Goal: Book appointment/travel/reservation

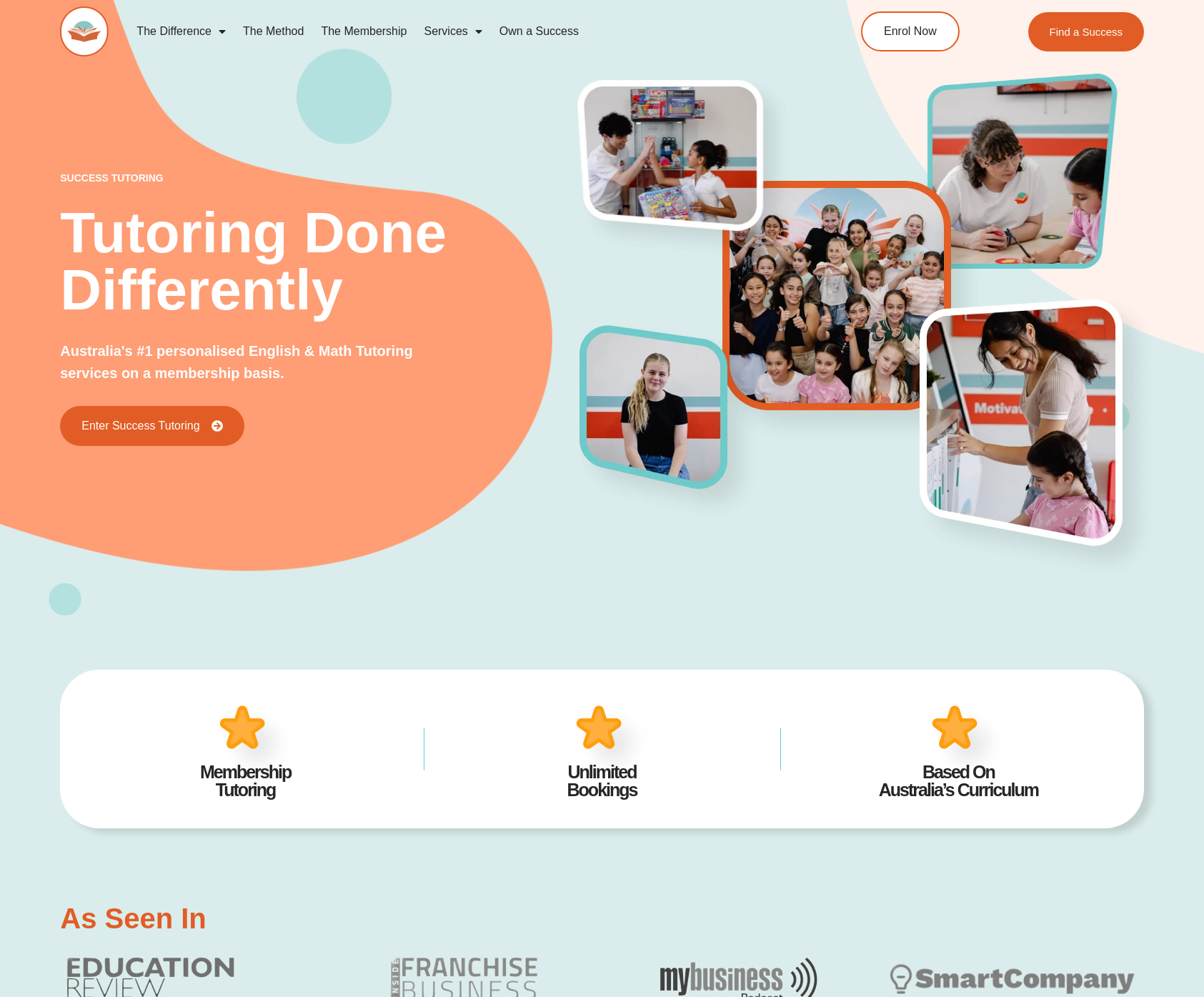
click at [519, 528] on div "success tutoring Tutoring Done Differently Australia's #1 personalised English …" at bounding box center [602, 282] width 1084 height 666
click at [425, 125] on div "success tutoring Tutoring Done Differently Australia's #1 personalised English …" at bounding box center [602, 282] width 1084 height 666
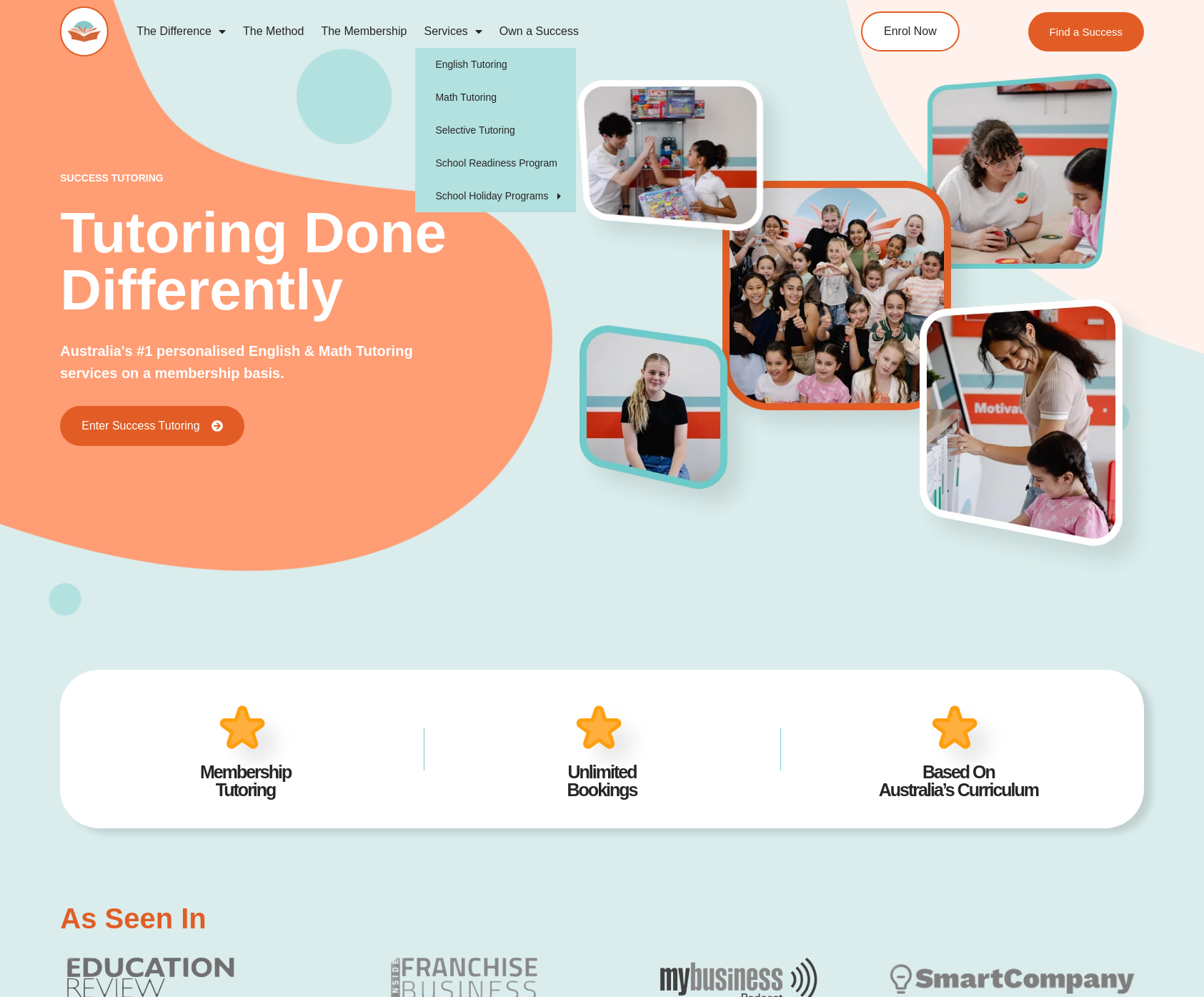
click at [354, 104] on div "success tutoring Tutoring Done Differently Australia's #1 personalised English …" at bounding box center [602, 282] width 1084 height 666
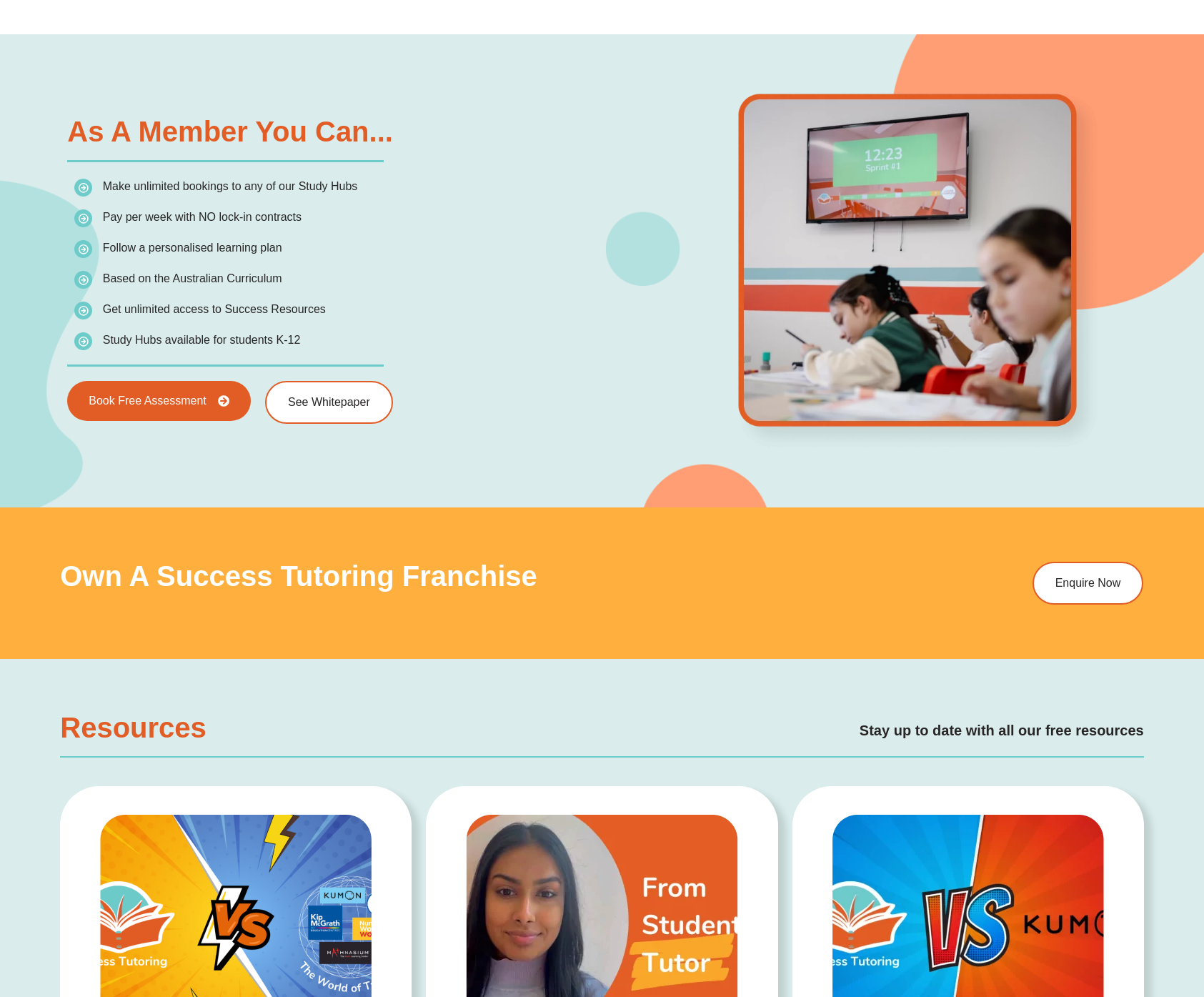
scroll to position [2144, 0]
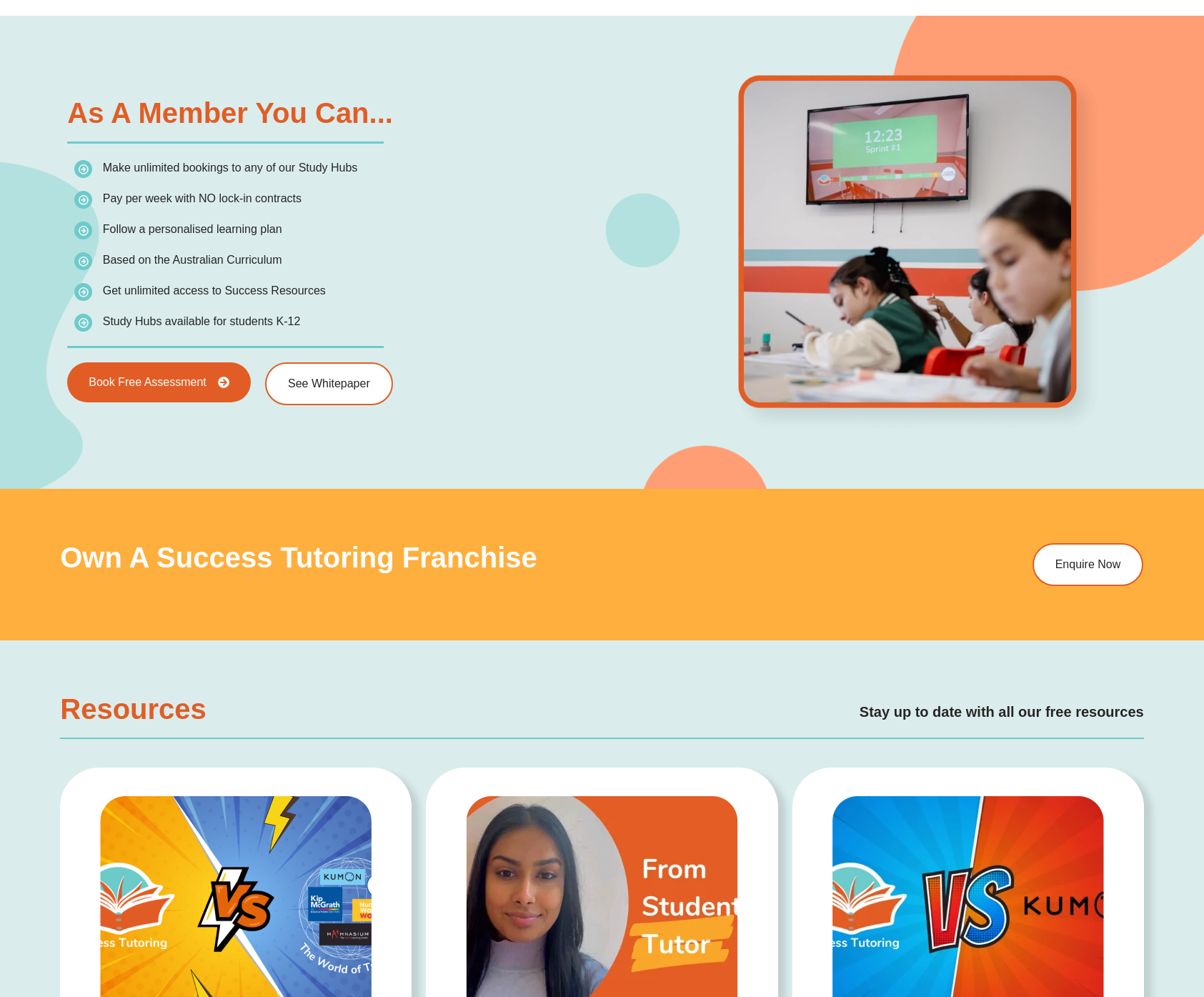
drag, startPoint x: 317, startPoint y: 249, endPoint x: 452, endPoint y: 278, distance: 138.1
click at [452, 278] on ul "Make unlimited bookings to any of our Study Hubs Pay per week with NO lock-in c…" at bounding box center [333, 245] width 520 height 174
click at [511, 287] on li "Get unlimited access to Success Resources" at bounding box center [333, 294] width 520 height 26
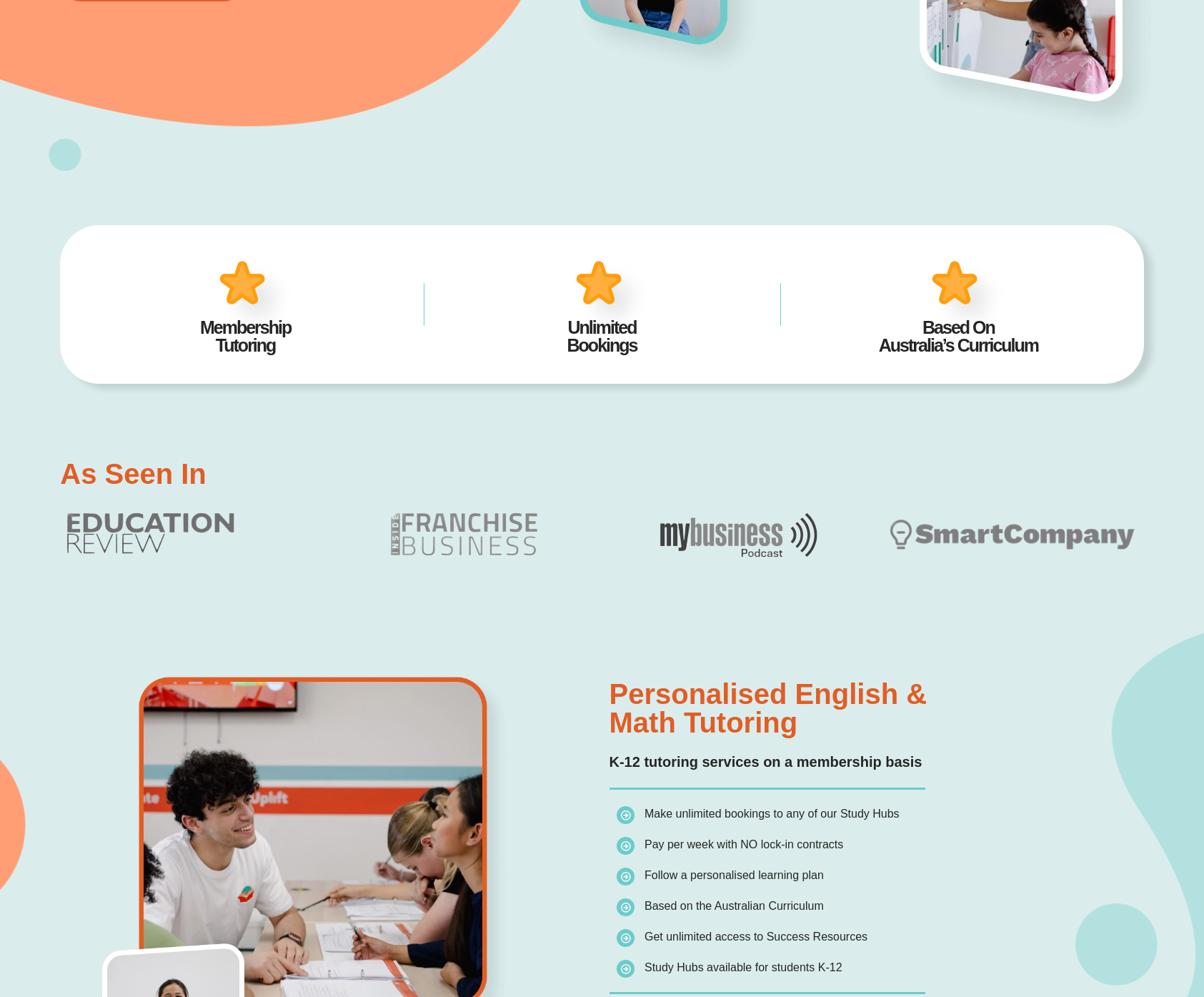
scroll to position [0, 0]
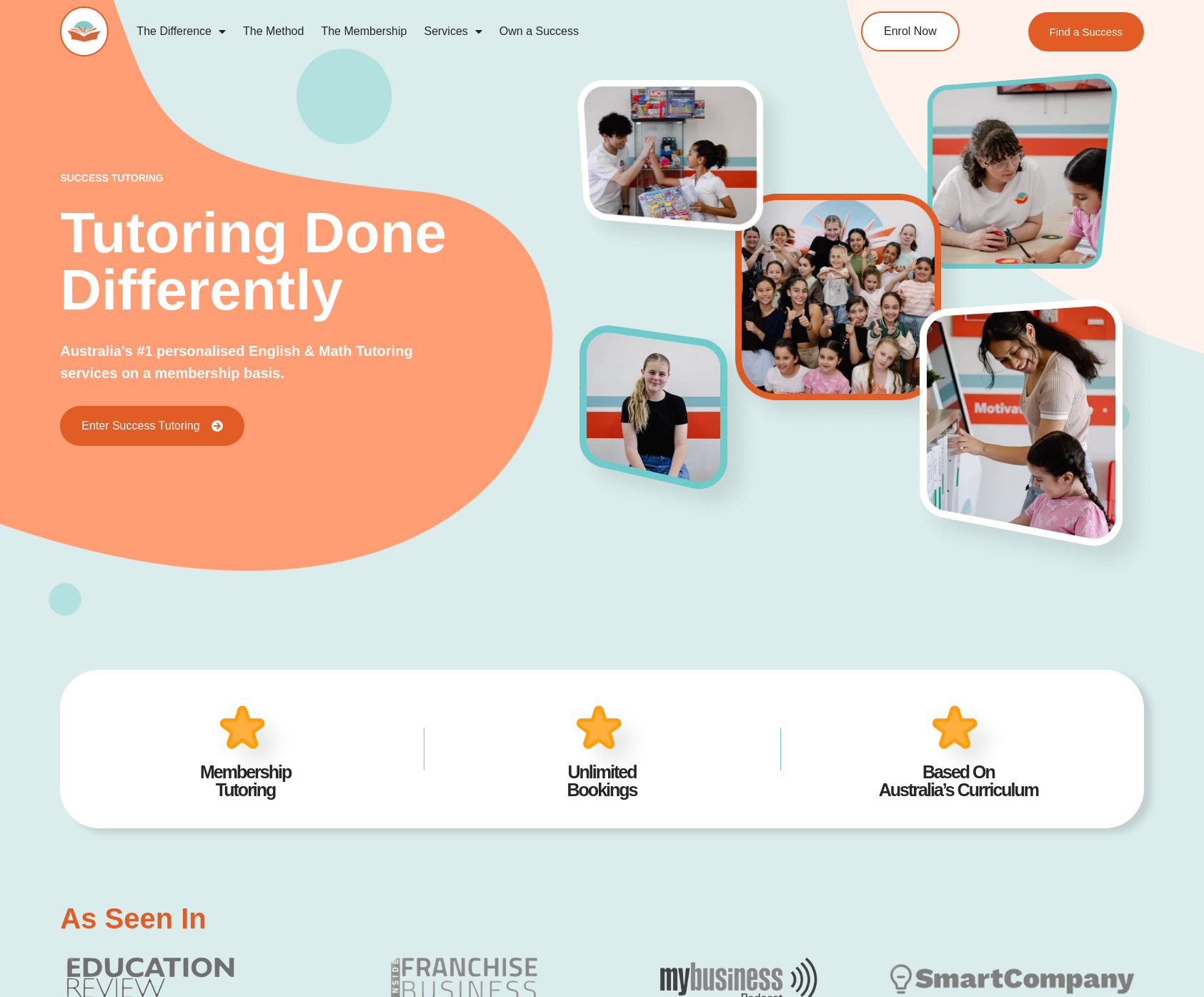
click at [793, 392] on img at bounding box center [851, 309] width 244 height 245
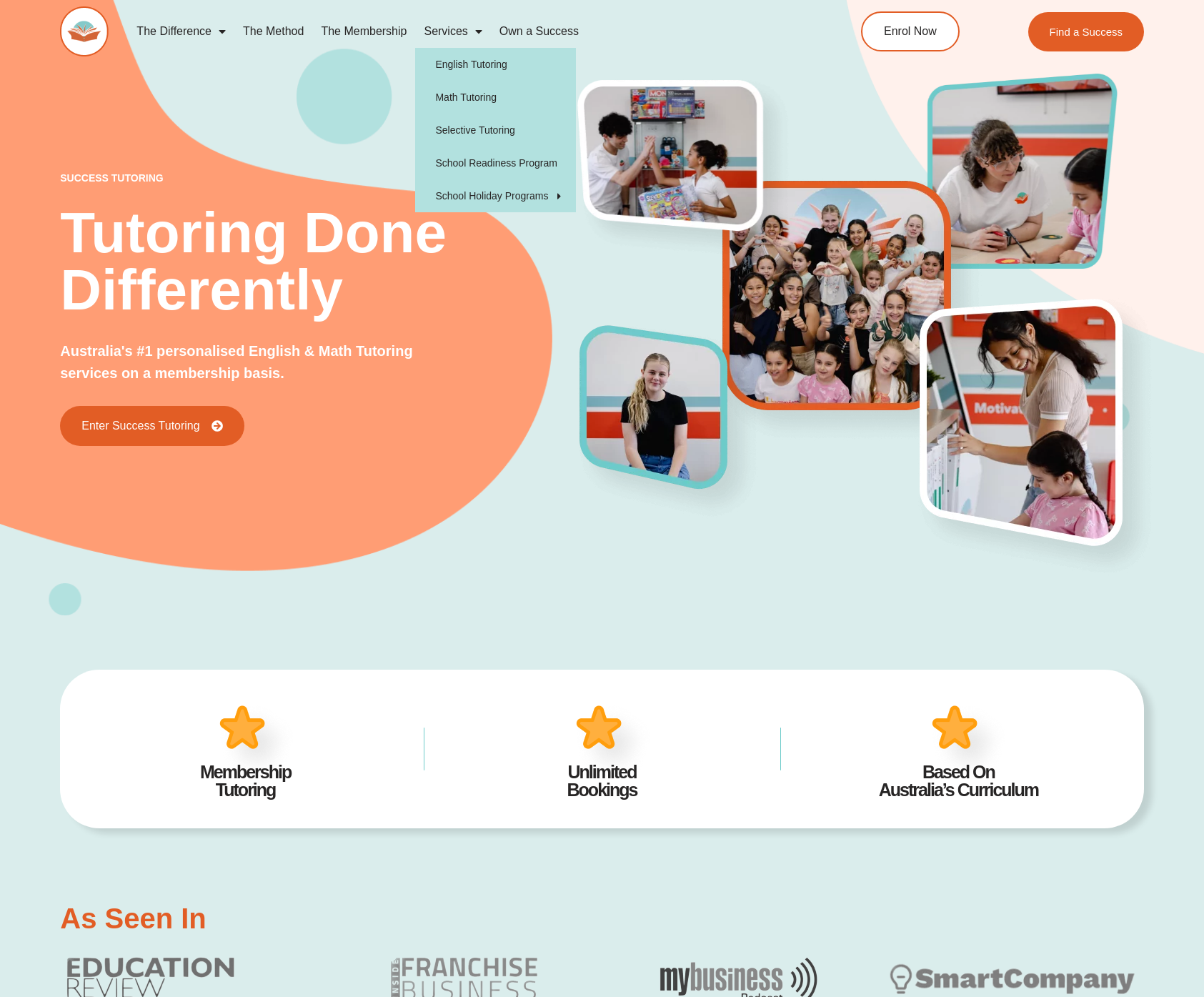
click at [441, 32] on link "Services" at bounding box center [452, 32] width 75 height 33
click at [471, 99] on link "Math Tutoring" at bounding box center [495, 97] width 161 height 33
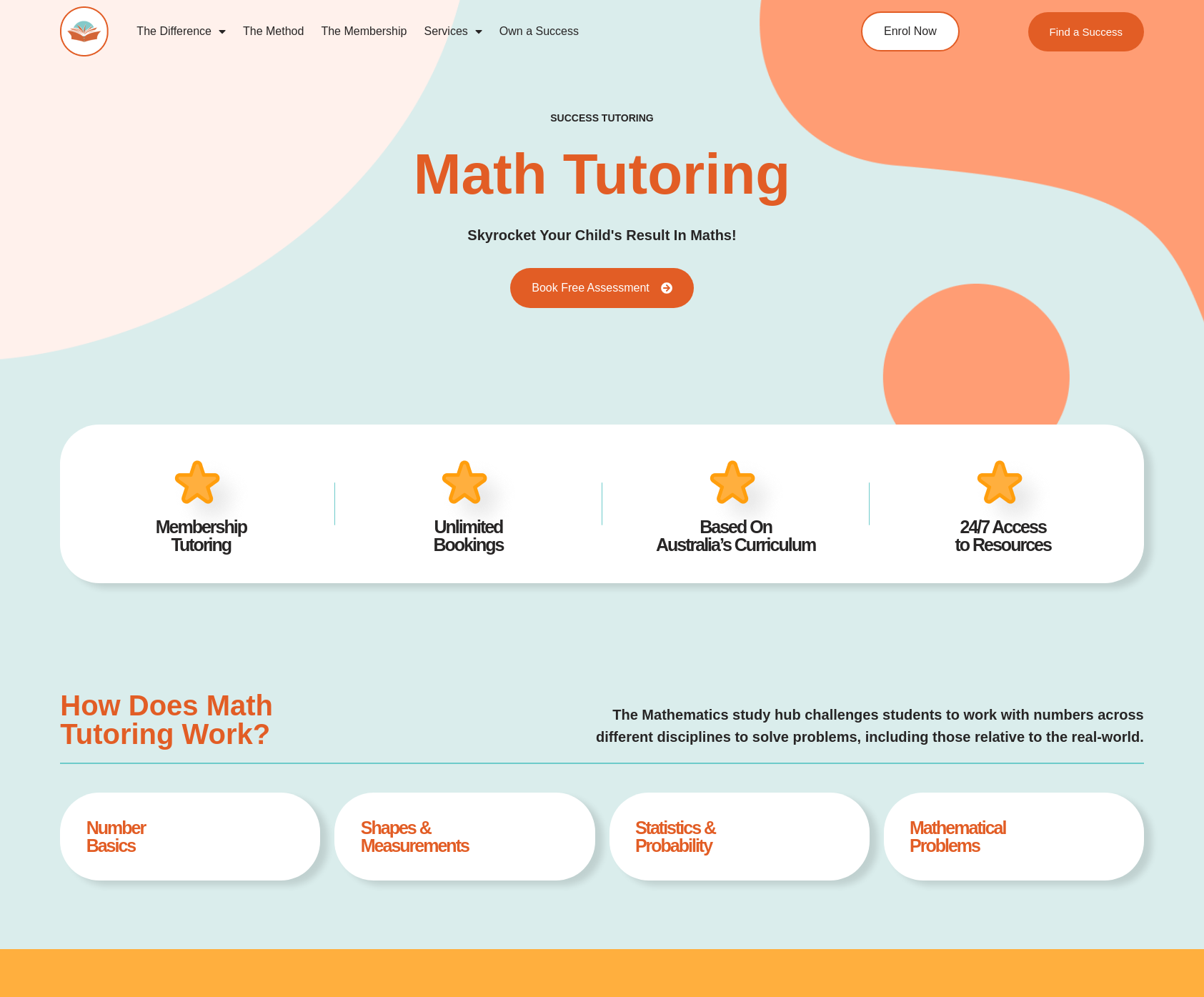
click at [852, 309] on div "success tutoring Math Tutoring Skyrocket Your Child's Result In Maths! Book Fre…" at bounding box center [602, 210] width 1084 height 521
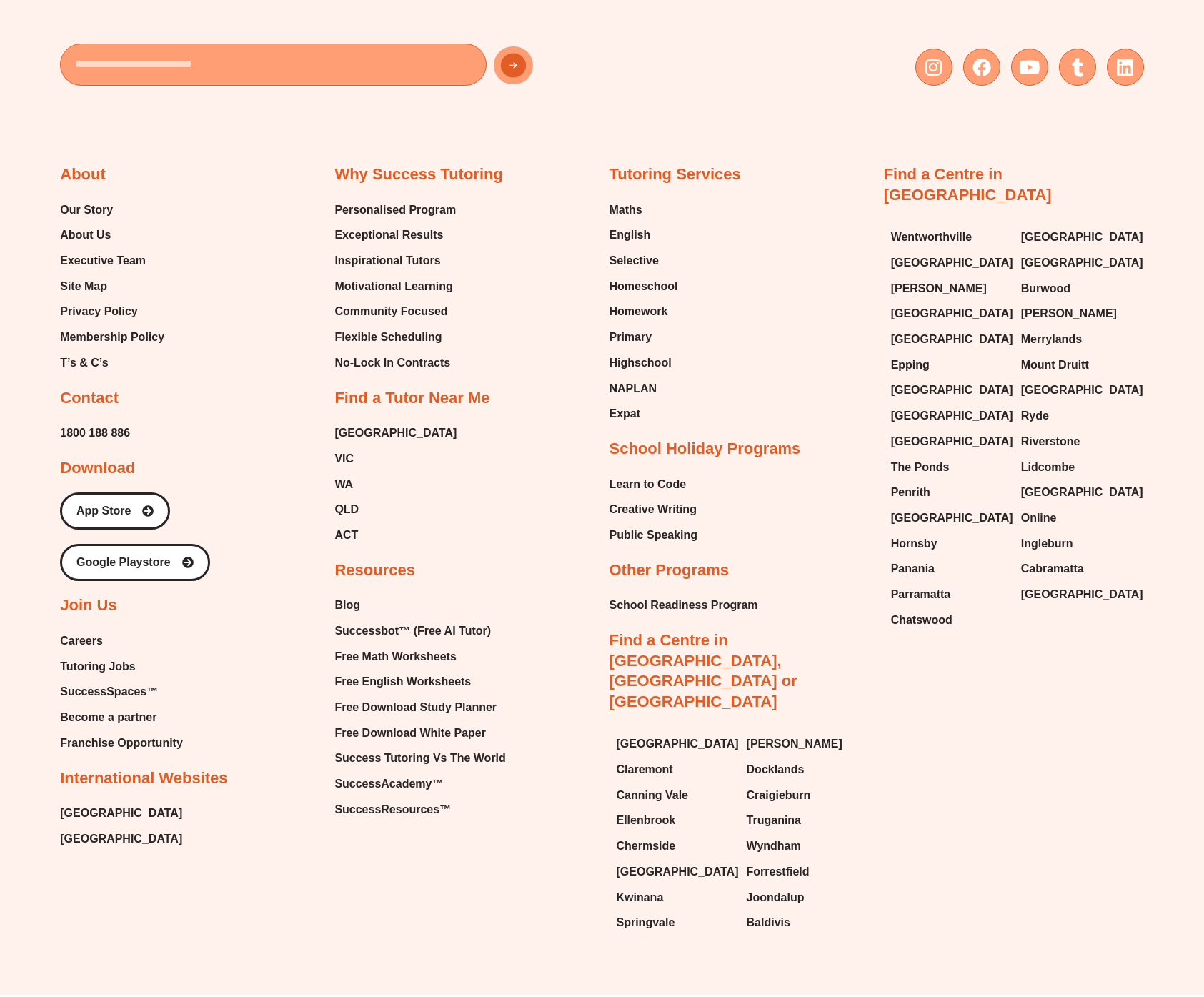
scroll to position [5020, 0]
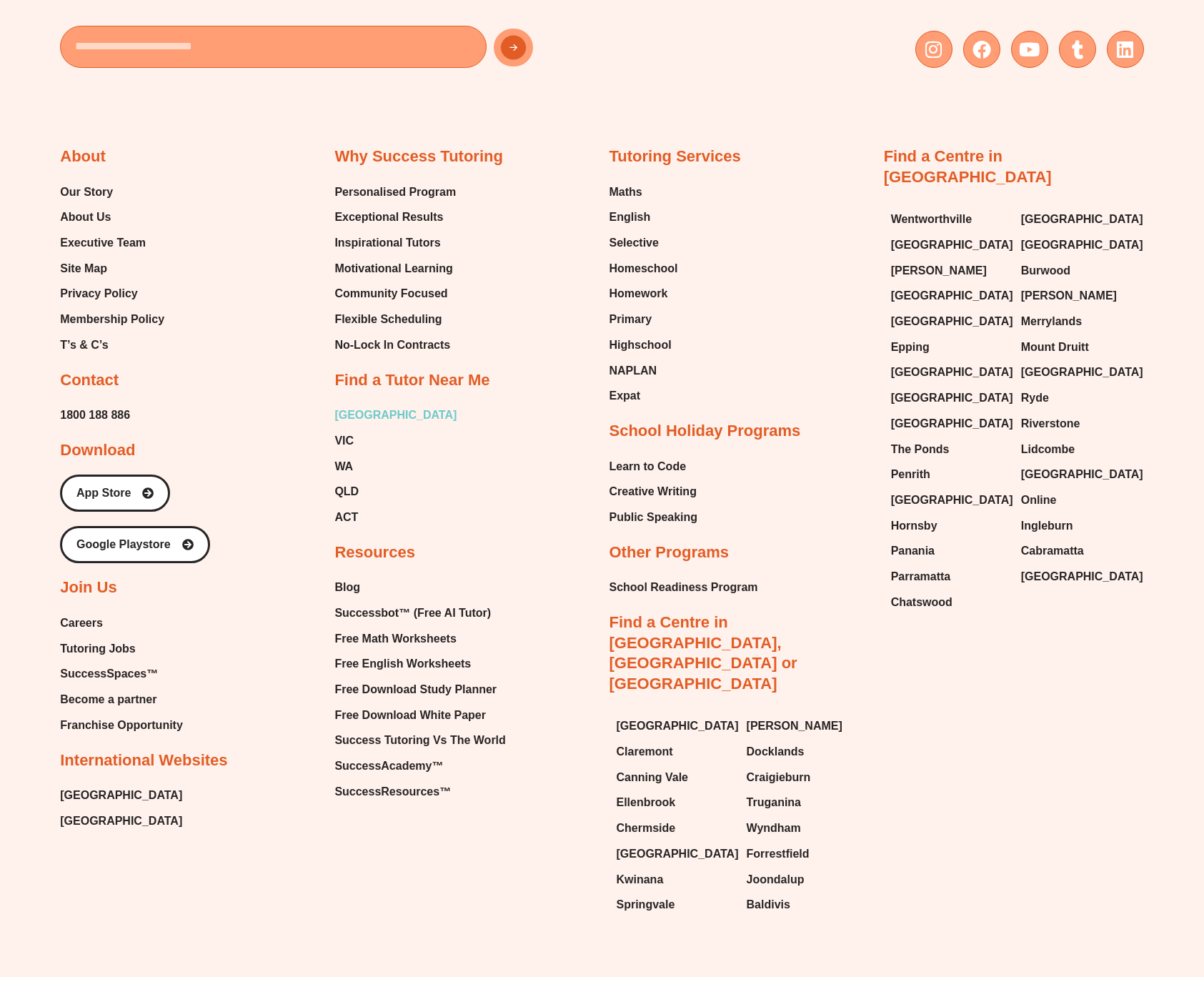
click at [343, 406] on span "[GEOGRAPHIC_DATA]" at bounding box center [395, 415] width 122 height 21
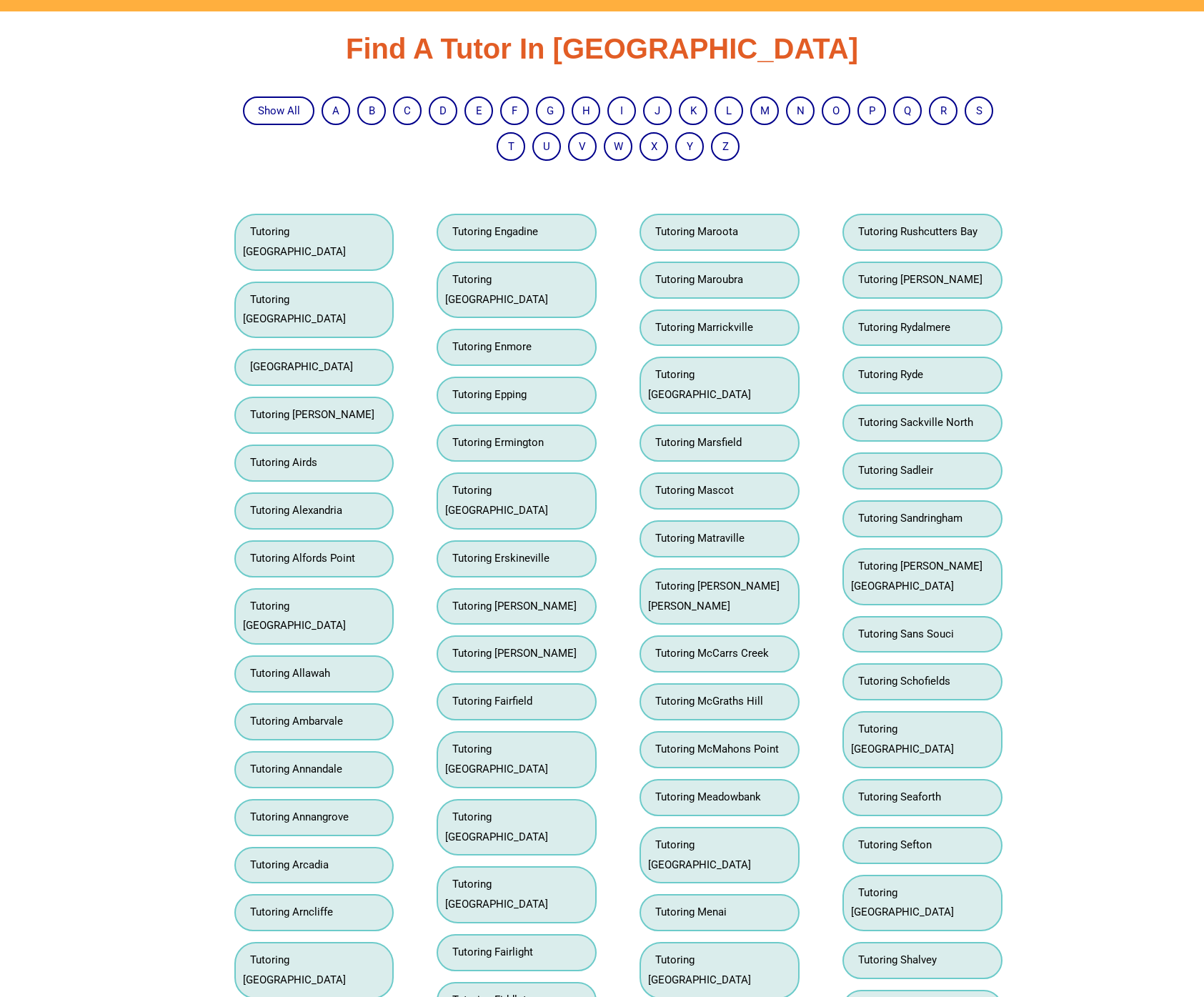
scroll to position [2326, 0]
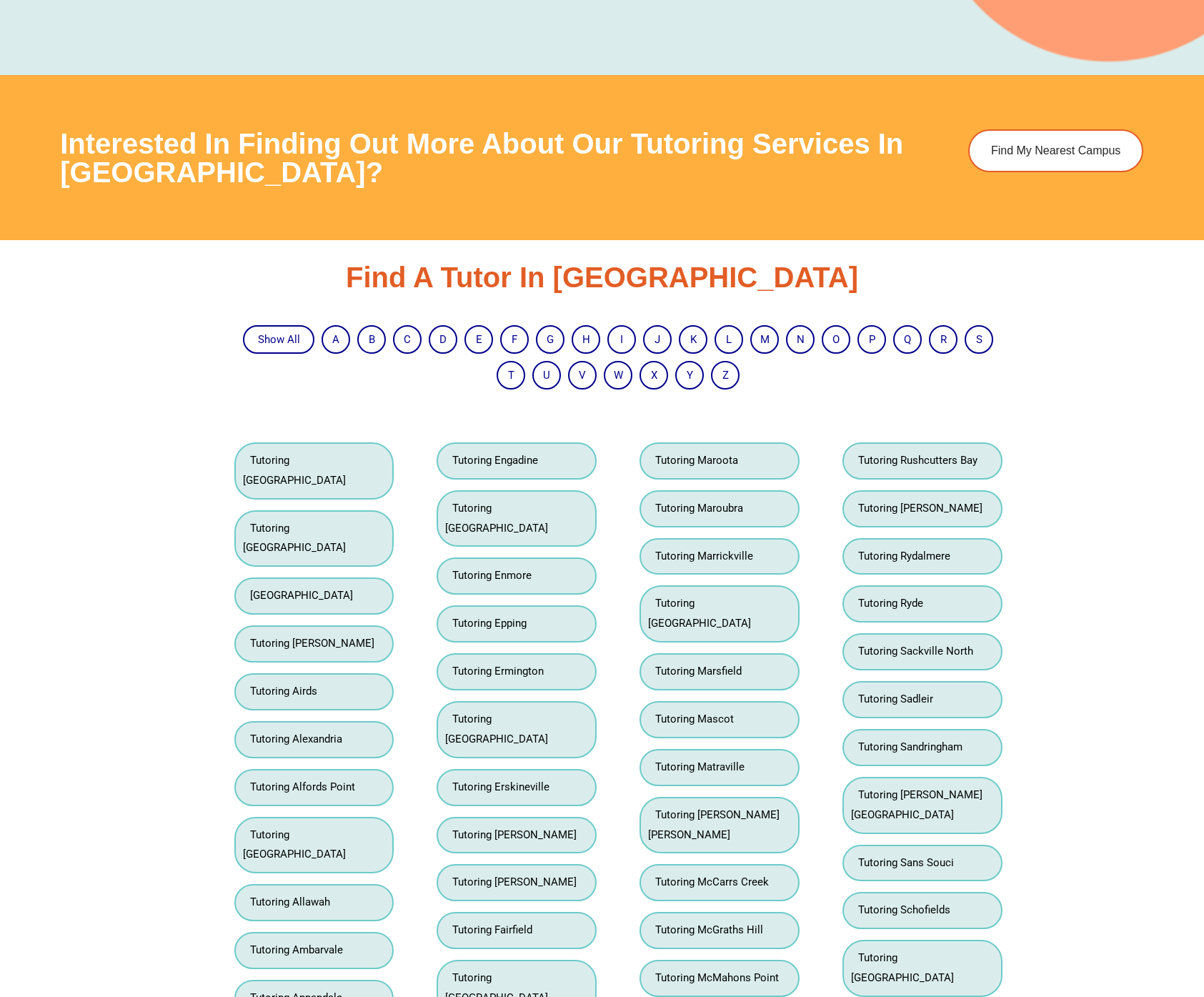
click at [229, 224] on div "Interested in finding out more about our tutoring services in NSW? Find My Near…" at bounding box center [602, 158] width 1084 height 166
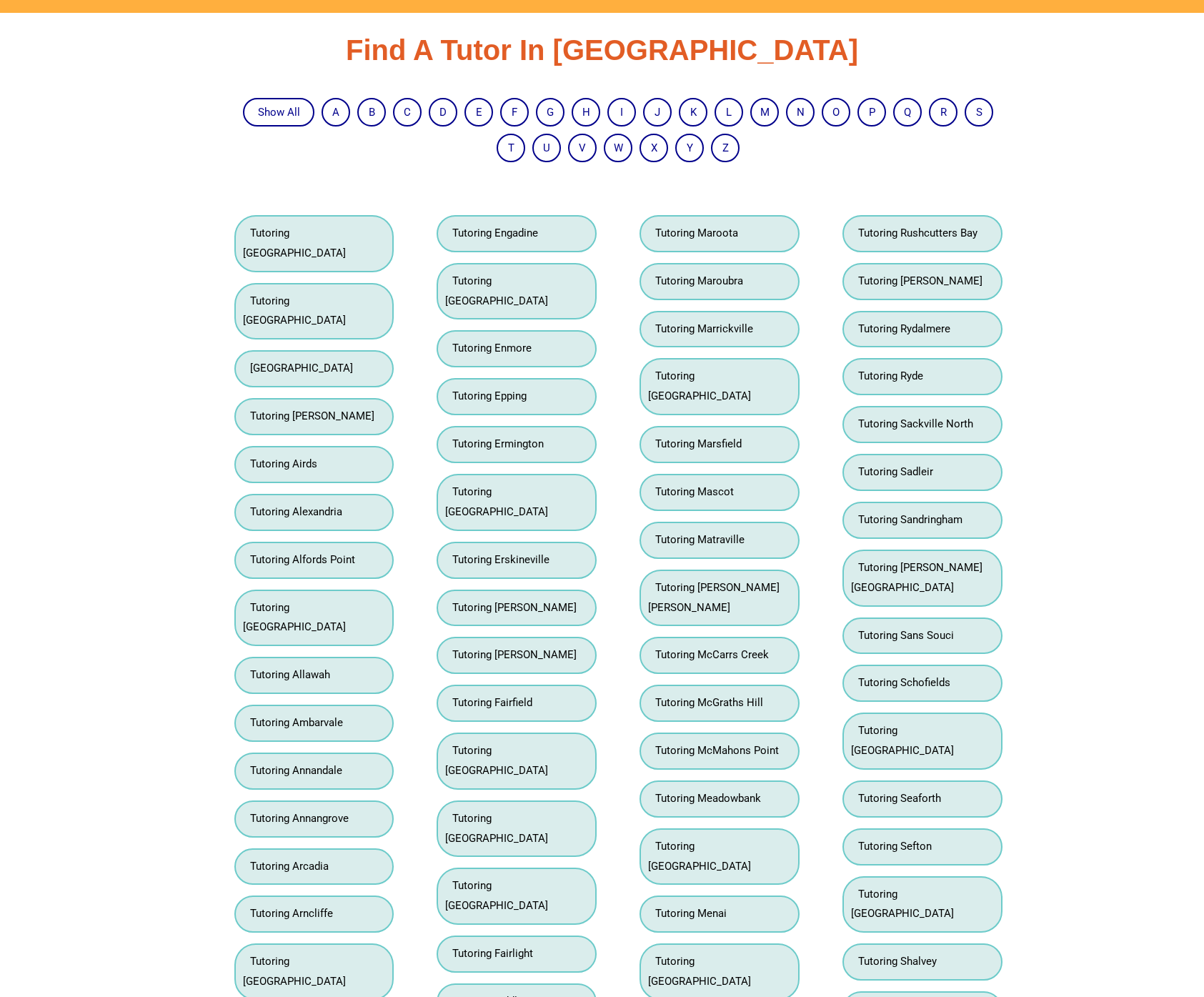
scroll to position [2602, 0]
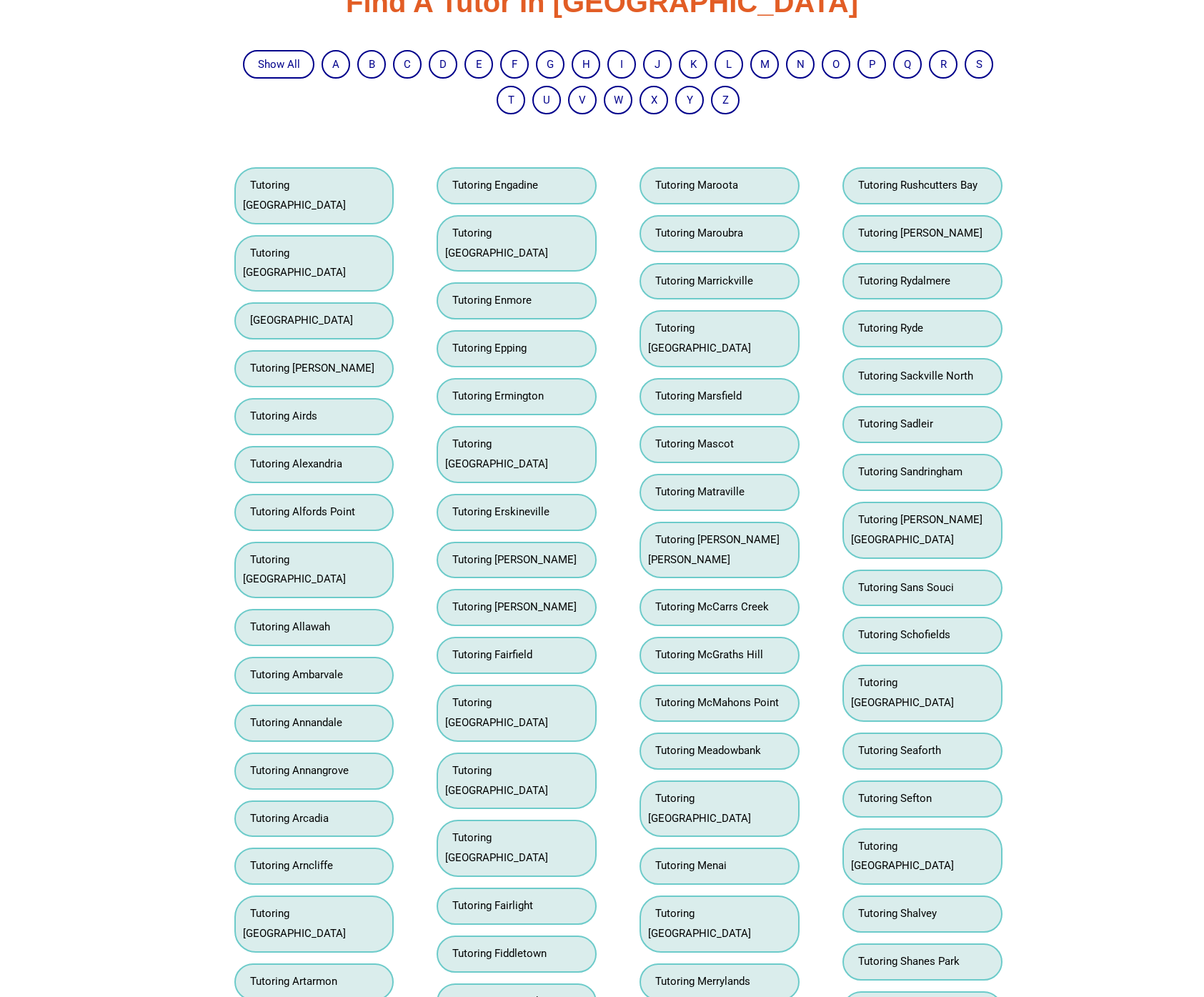
click at [692, 648] on link "Tutoring McGraths Hill" at bounding box center [705, 654] width 115 height 13
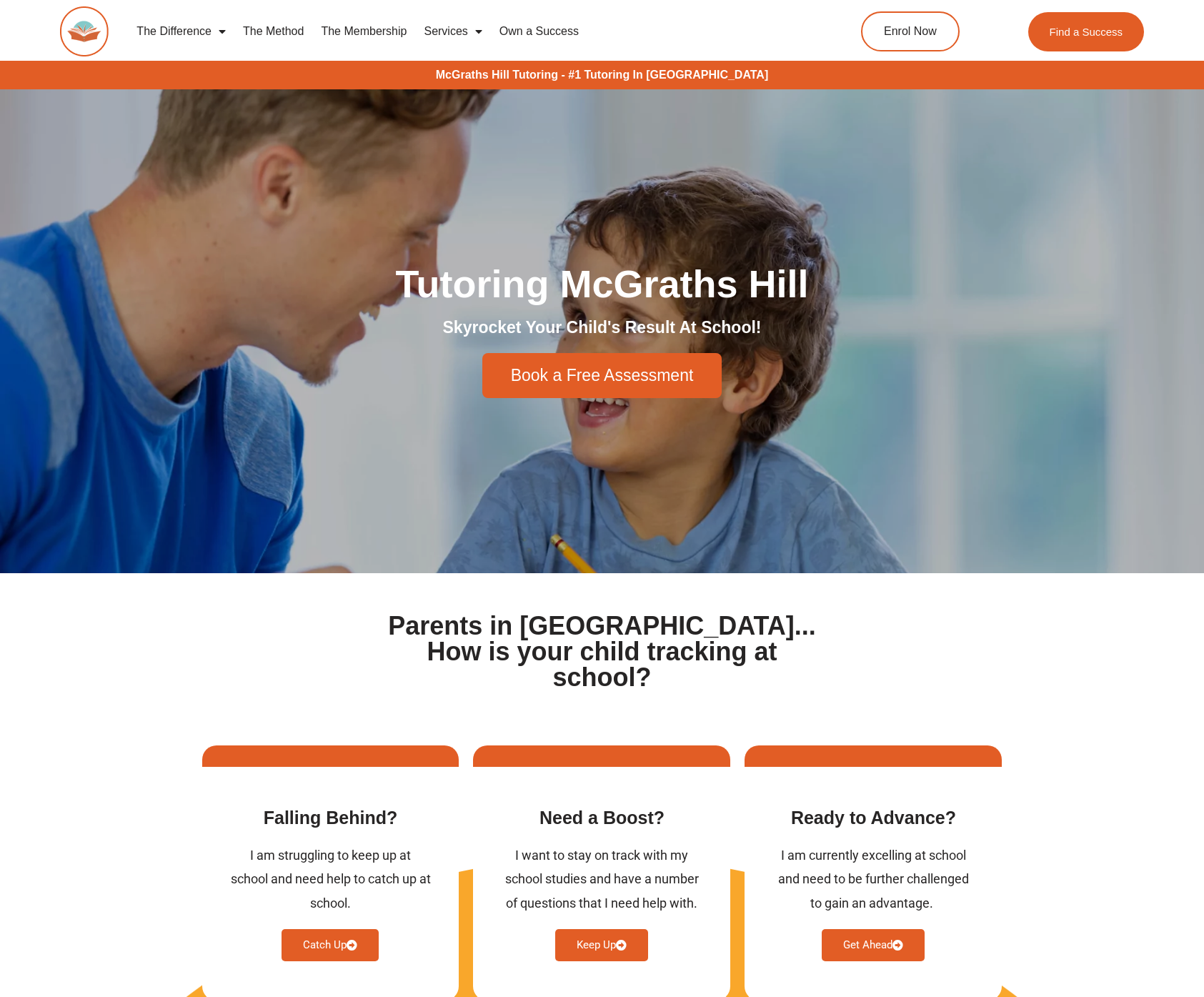
drag, startPoint x: 321, startPoint y: 261, endPoint x: 333, endPoint y: 121, distance: 140.5
click at [330, 259] on div "Tutoring McGraths Hill Skyrocket Your Child's Result At School! Book a Free Ass…" at bounding box center [603, 331] width 815 height 148
drag, startPoint x: 465, startPoint y: 60, endPoint x: 869, endPoint y: 188, distance: 423.8
click at [869, 188] on div "Tutoring McGraths Hill Skyrocket Your Child's Result At School! Book a Free Ass…" at bounding box center [603, 331] width 815 height 484
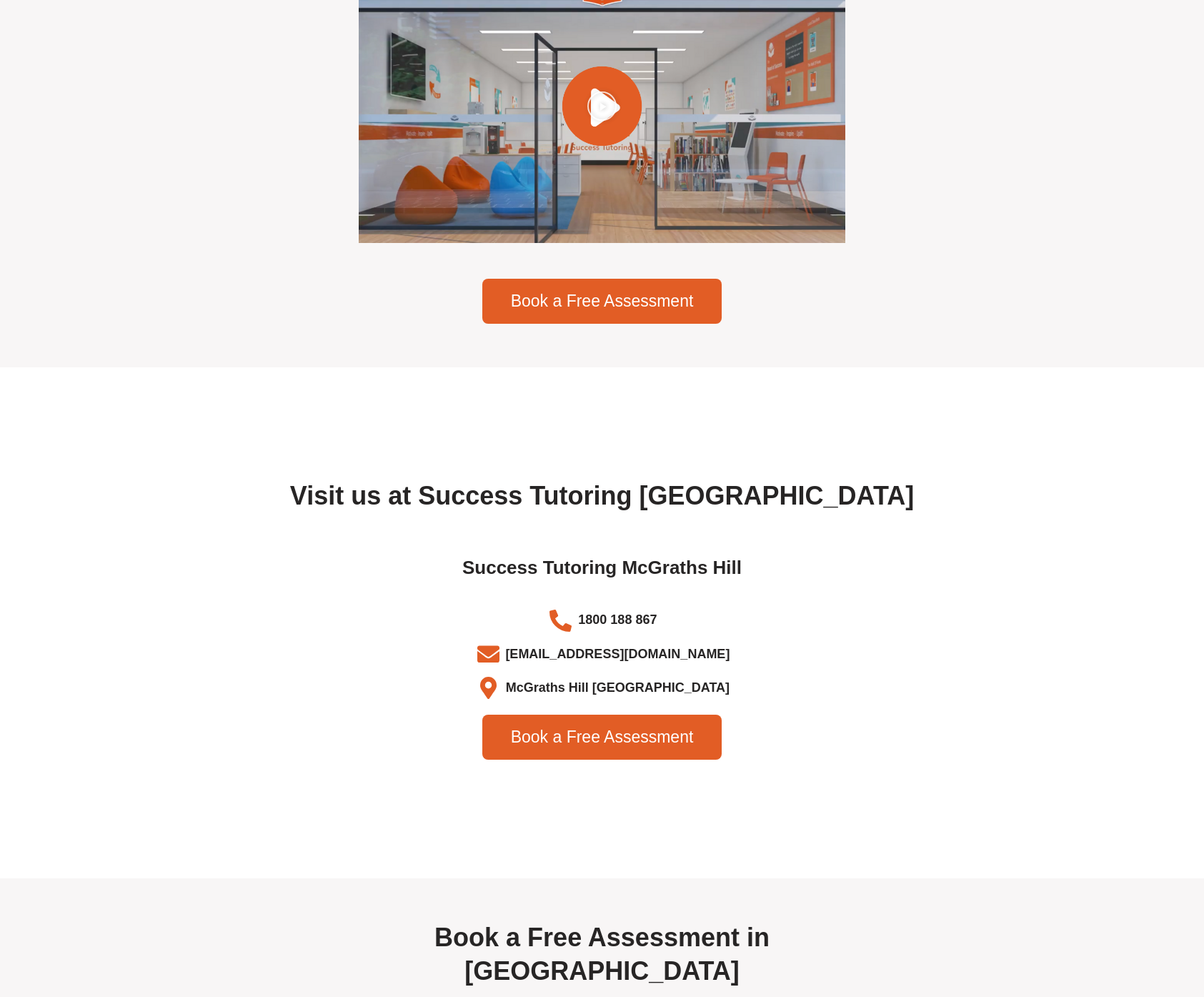
scroll to position [4243, 0]
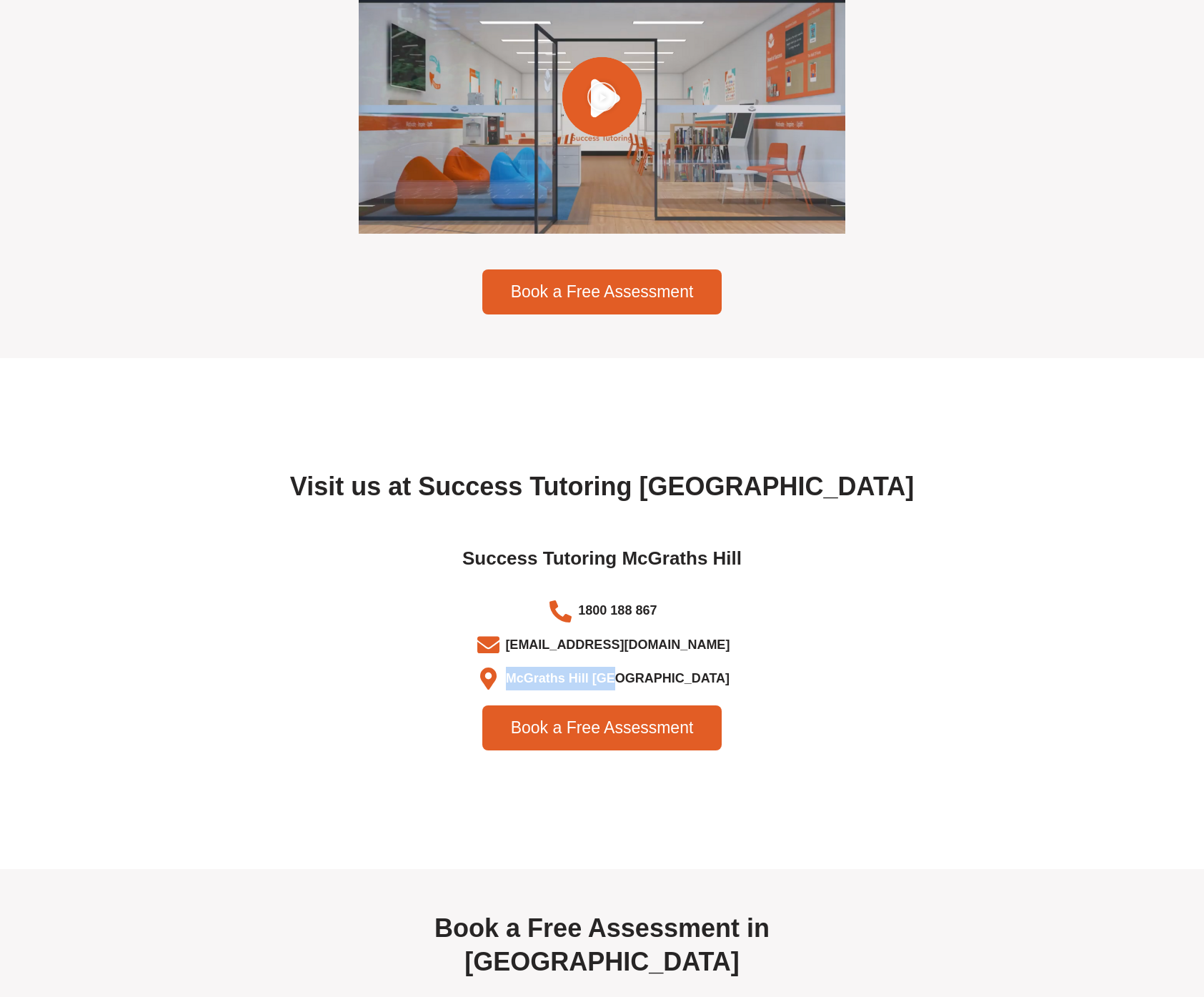
drag, startPoint x: 656, startPoint y: 654, endPoint x: 530, endPoint y: 657, distance: 126.0
click at [531, 667] on li "McGraths Hill NSW" at bounding box center [602, 679] width 786 height 23
click at [442, 667] on li "McGraths Hill NSW" at bounding box center [602, 679] width 786 height 23
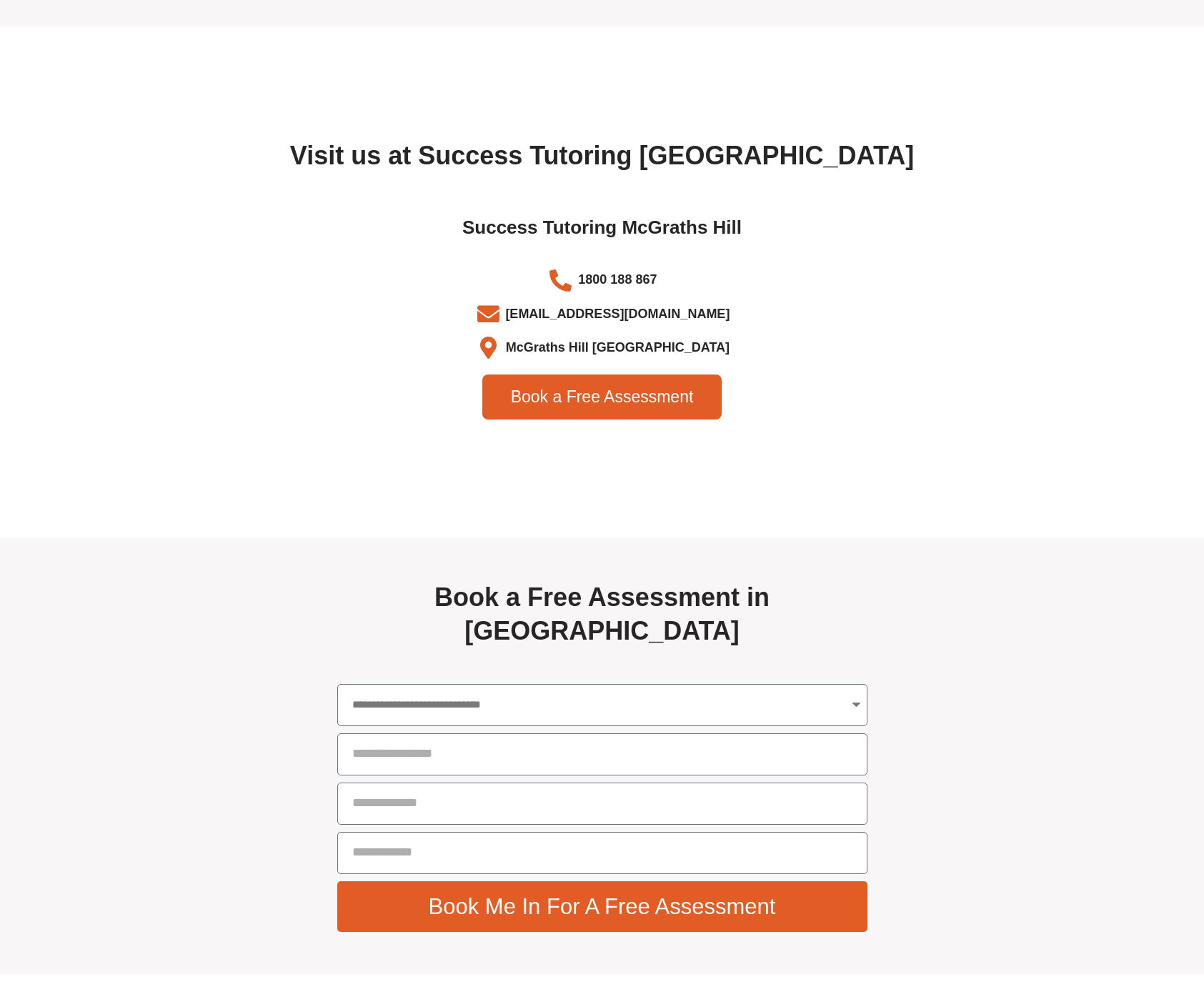
scroll to position [4750, 0]
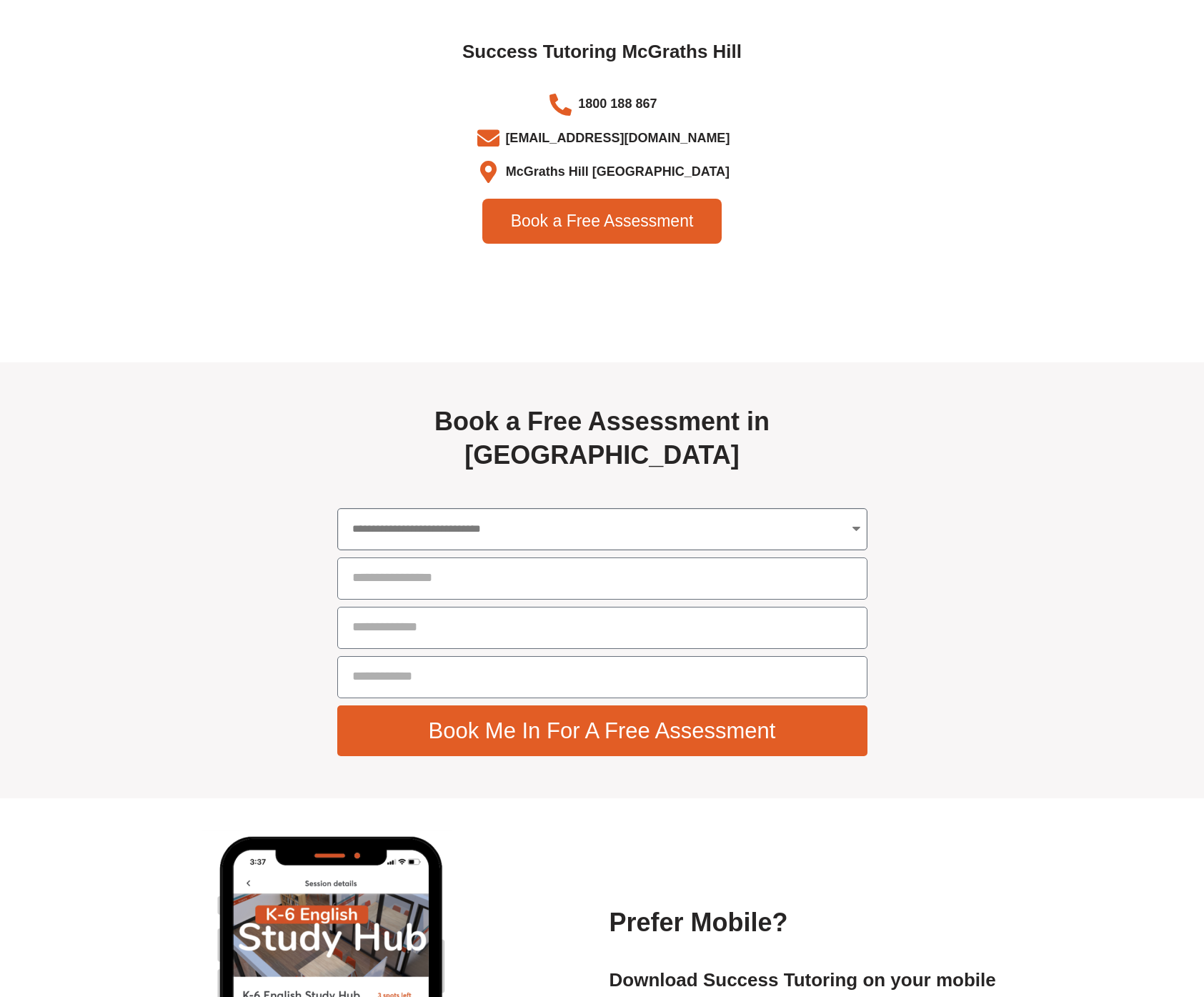
click at [475, 508] on select "**********" at bounding box center [602, 529] width 530 height 42
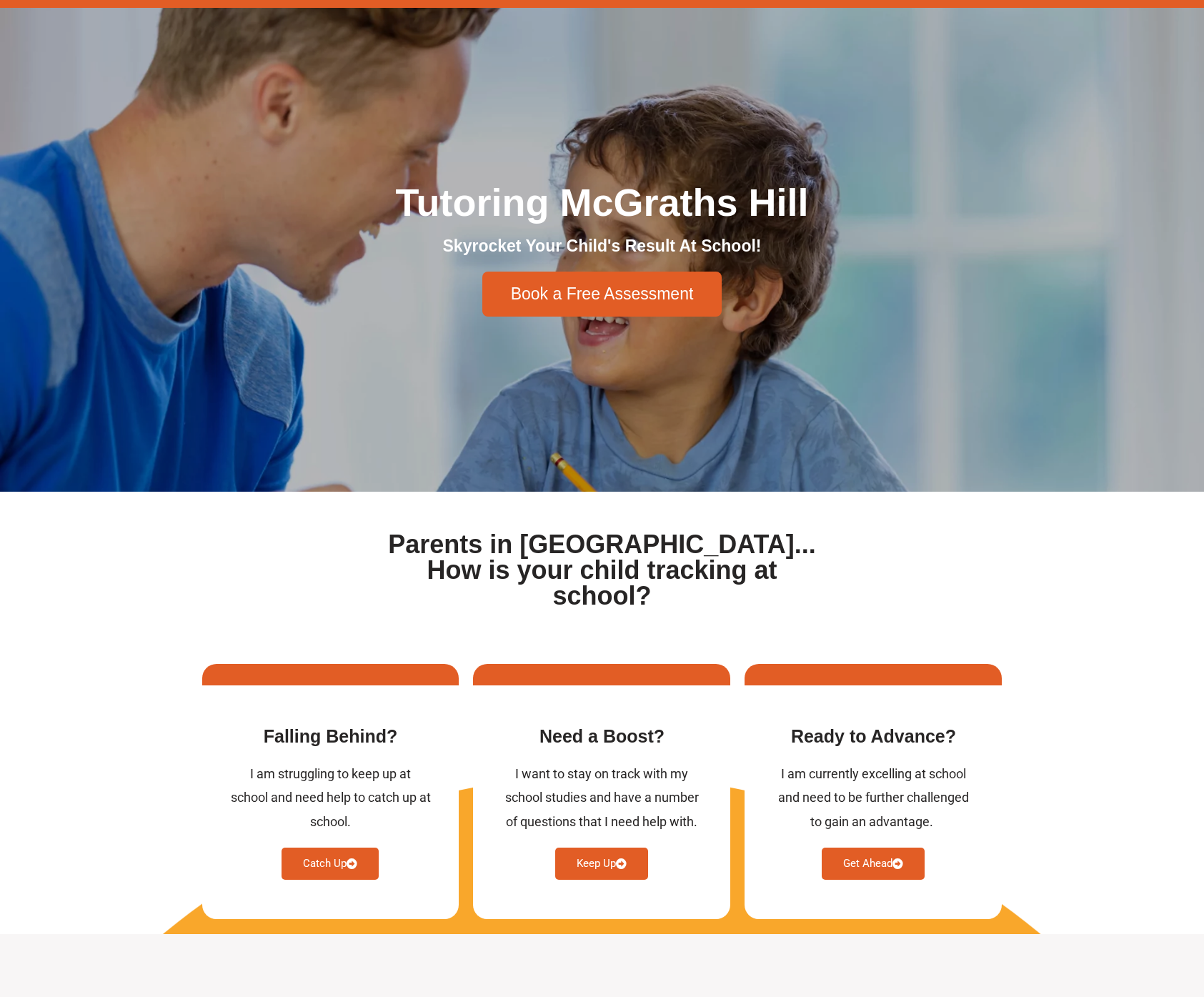
scroll to position [0, 0]
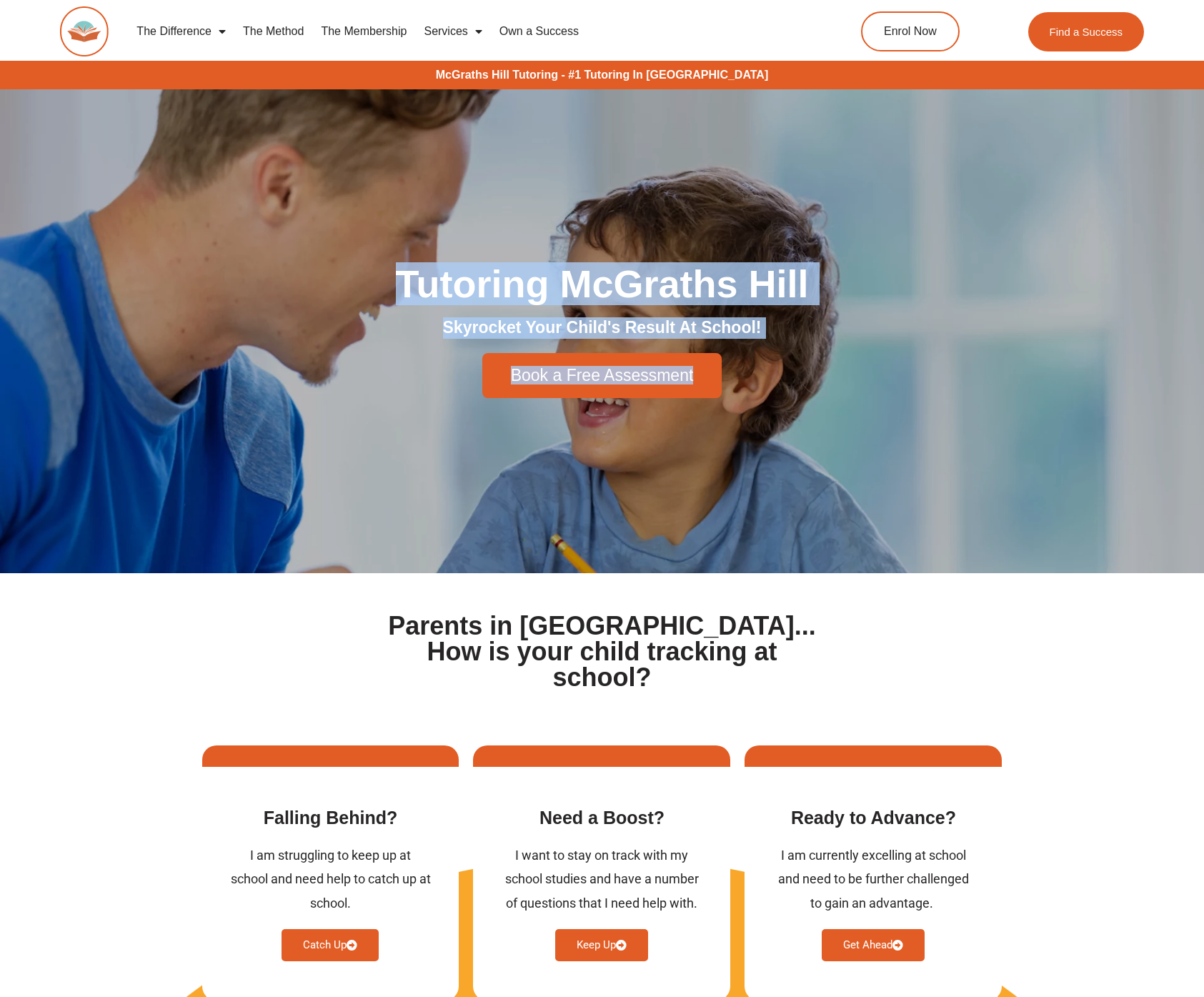
drag, startPoint x: 397, startPoint y: 290, endPoint x: 878, endPoint y: 357, distance: 485.6
click at [878, 357] on div "Tutoring McGraths Hill Skyrocket Your Child's Result At School! Book a Free Ass…" at bounding box center [603, 331] width 815 height 148
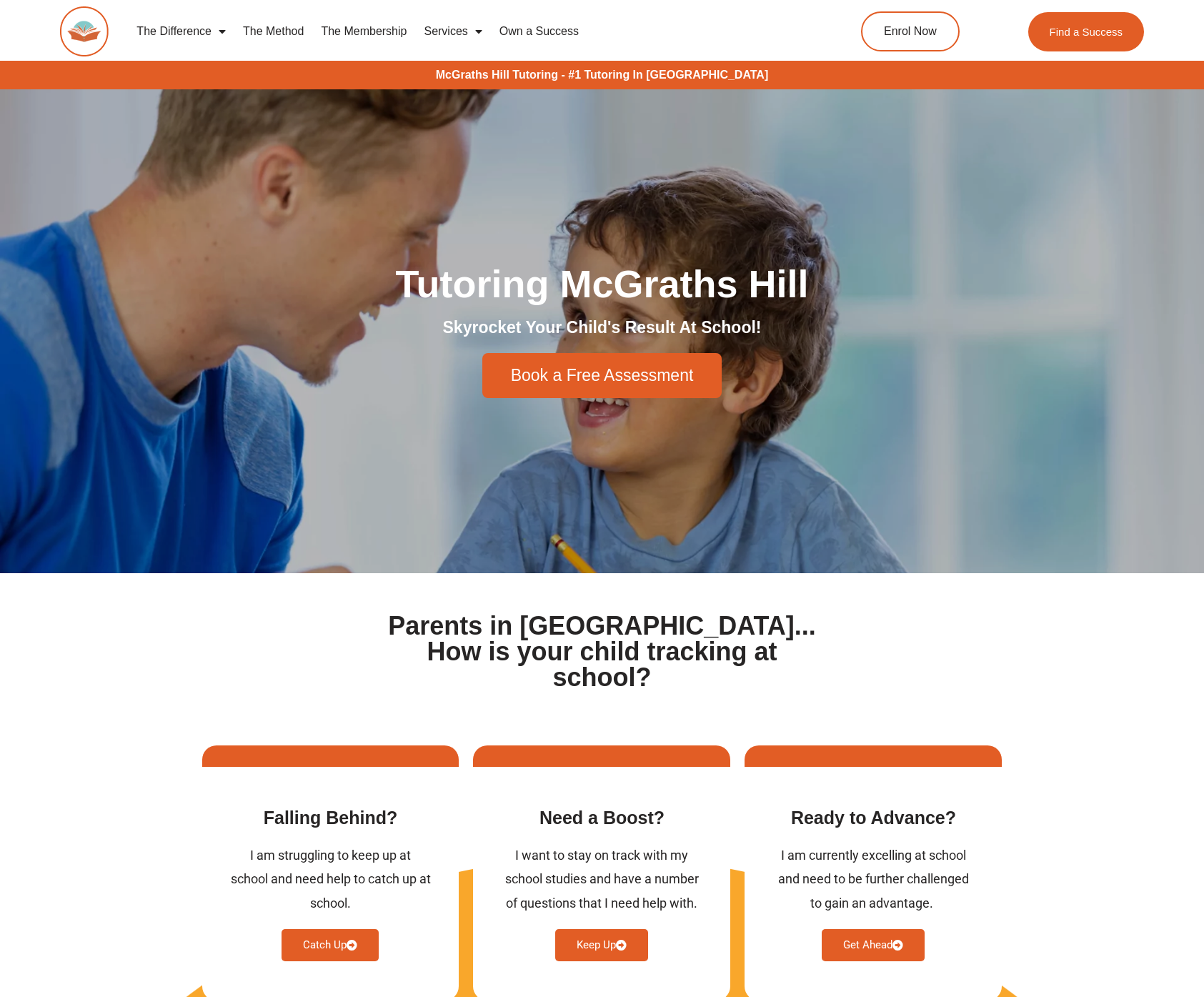
click at [878, 357] on div "Book a Free Assessment" at bounding box center [602, 376] width 800 height 45
click at [349, 348] on div "Tutoring McGraths Hill Skyrocket Your Child's Result At School! Book a Free Ass…" at bounding box center [603, 331] width 815 height 148
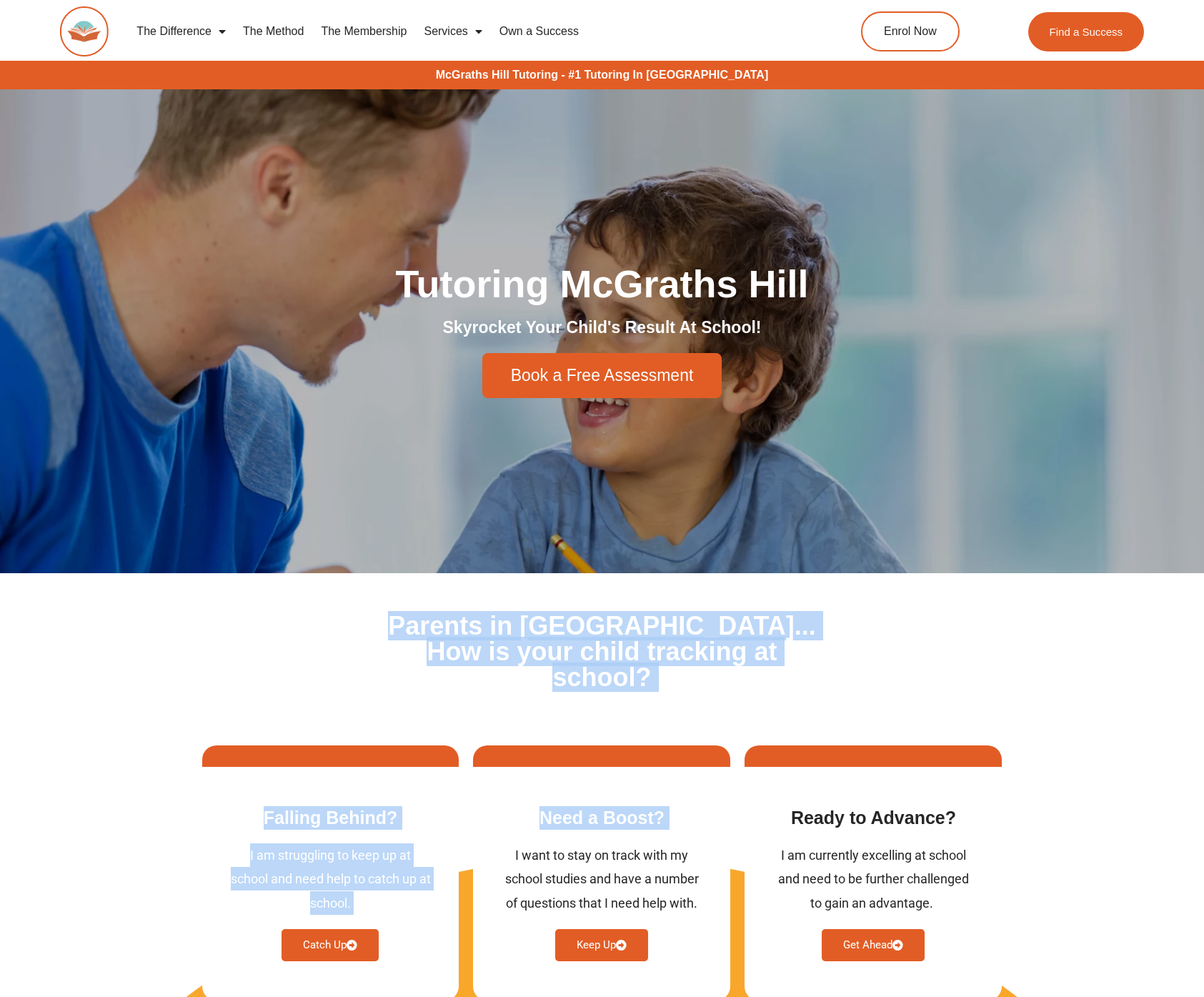
drag, startPoint x: 637, startPoint y: 552, endPoint x: 574, endPoint y: 808, distance: 263.6
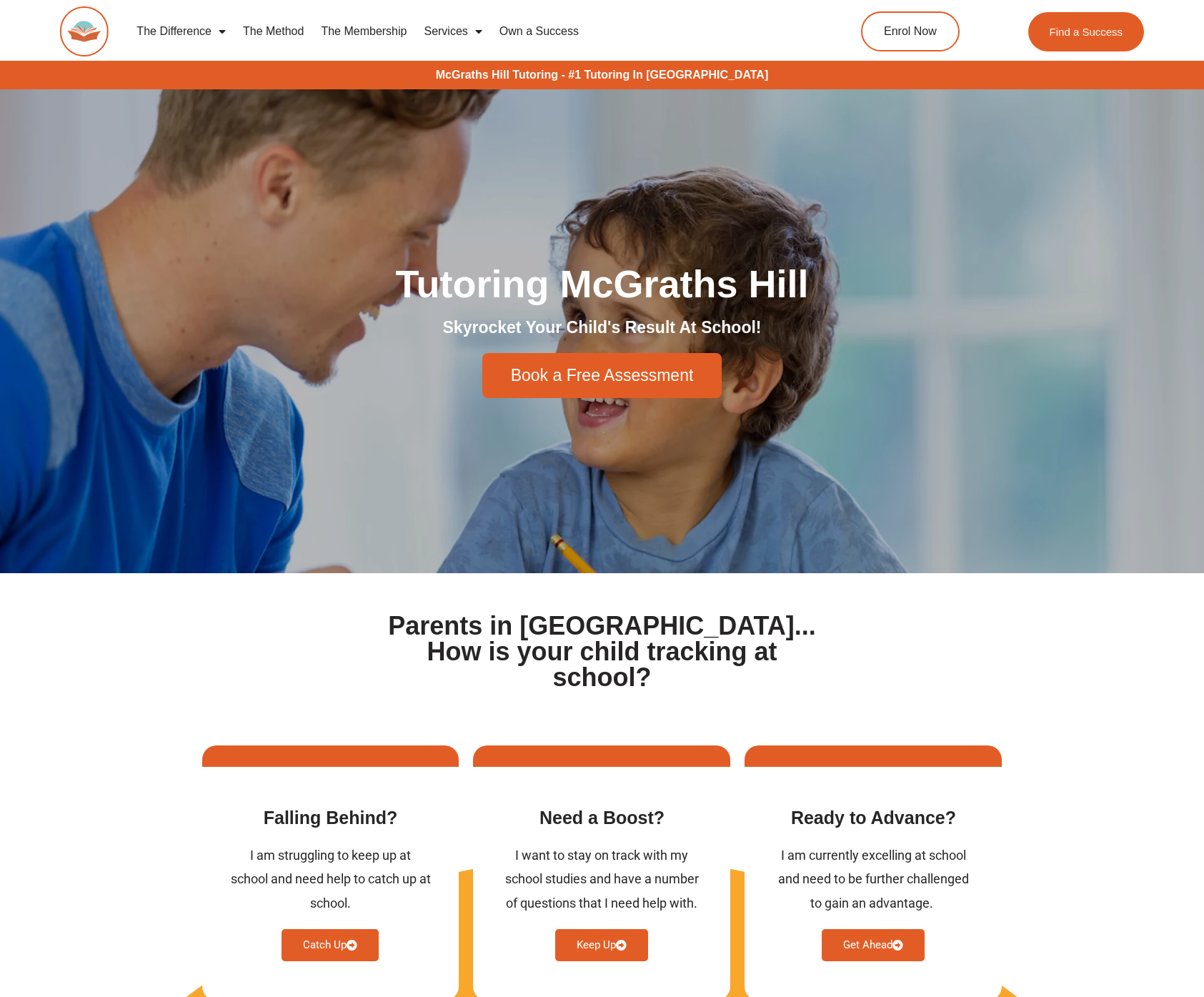
click at [340, 666] on section "Parents in McGraths Hill... How is your child tracking at school?" at bounding box center [602, 651] width 1204 height 155
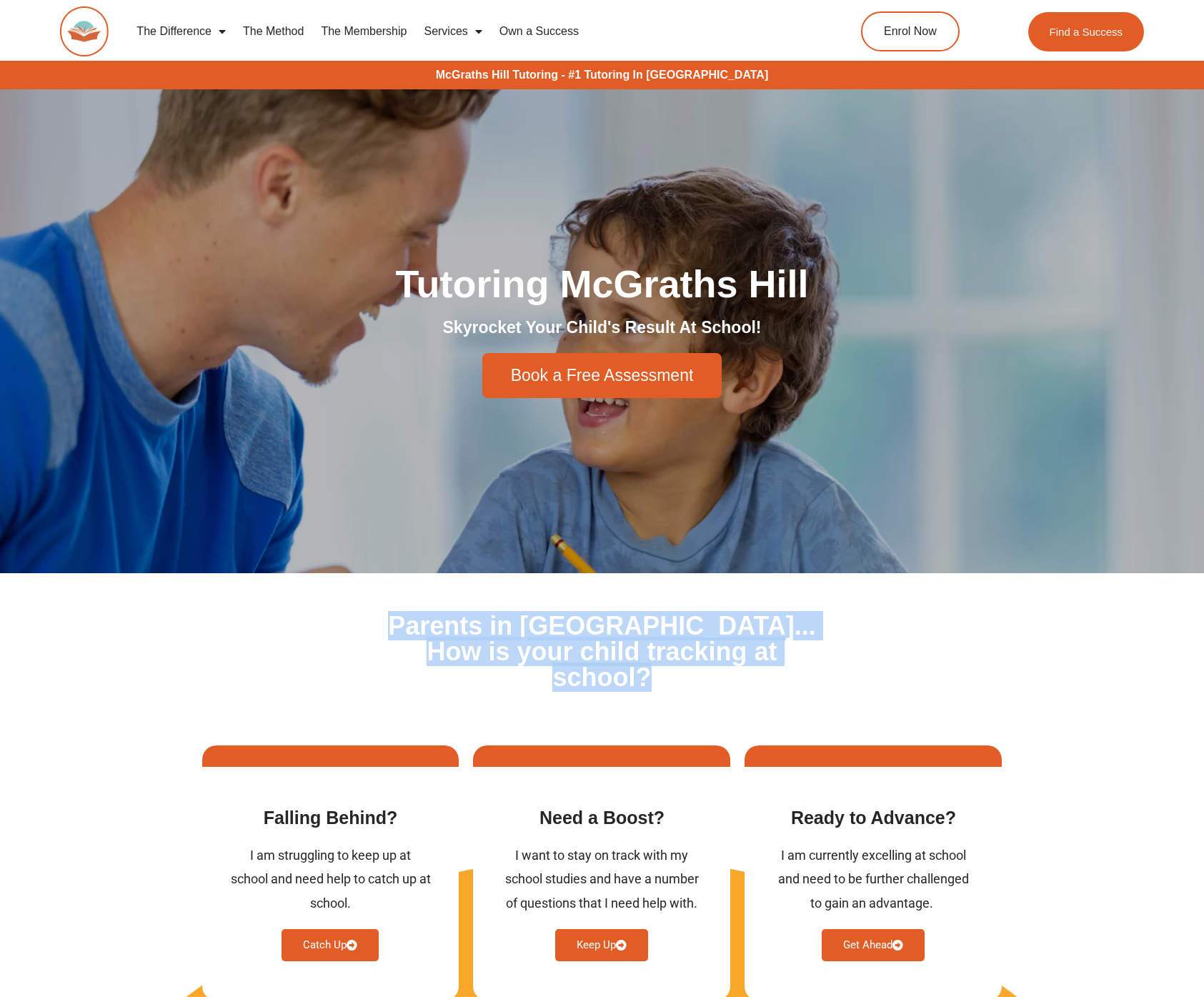
drag, startPoint x: 378, startPoint y: 618, endPoint x: 874, endPoint y: 696, distance: 502.1
click at [874, 696] on section "Parents in McGraths Hill... How is your child tracking at school?" at bounding box center [602, 651] width 1204 height 155
click at [877, 680] on section "Parents in McGraths Hill... How is your child tracking at school?" at bounding box center [602, 651] width 1204 height 155
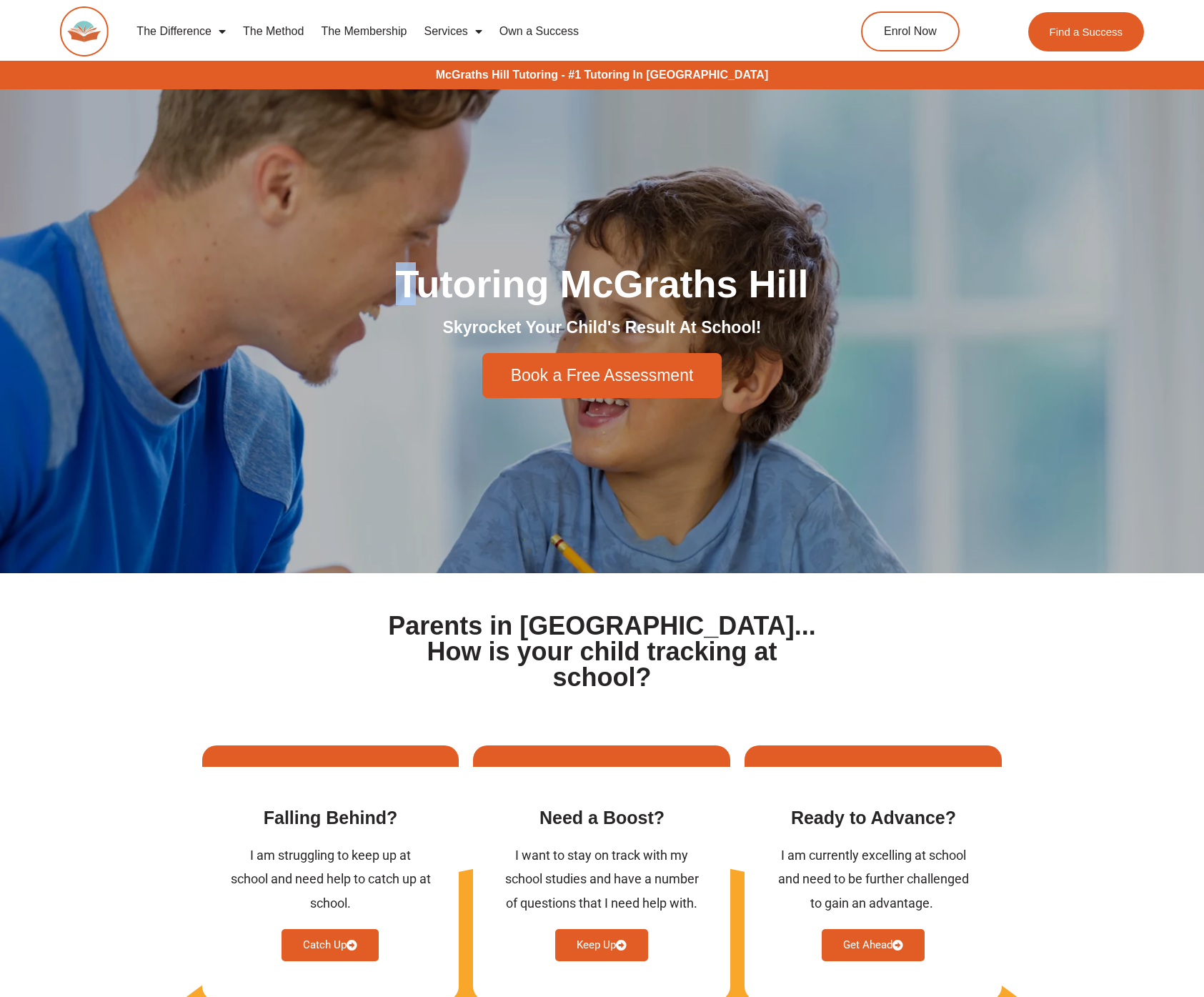
drag, startPoint x: 403, startPoint y: 297, endPoint x: 423, endPoint y: 299, distance: 20.1
click at [419, 300] on h1 "Tutoring McGraths Hill" at bounding box center [602, 283] width 800 height 38
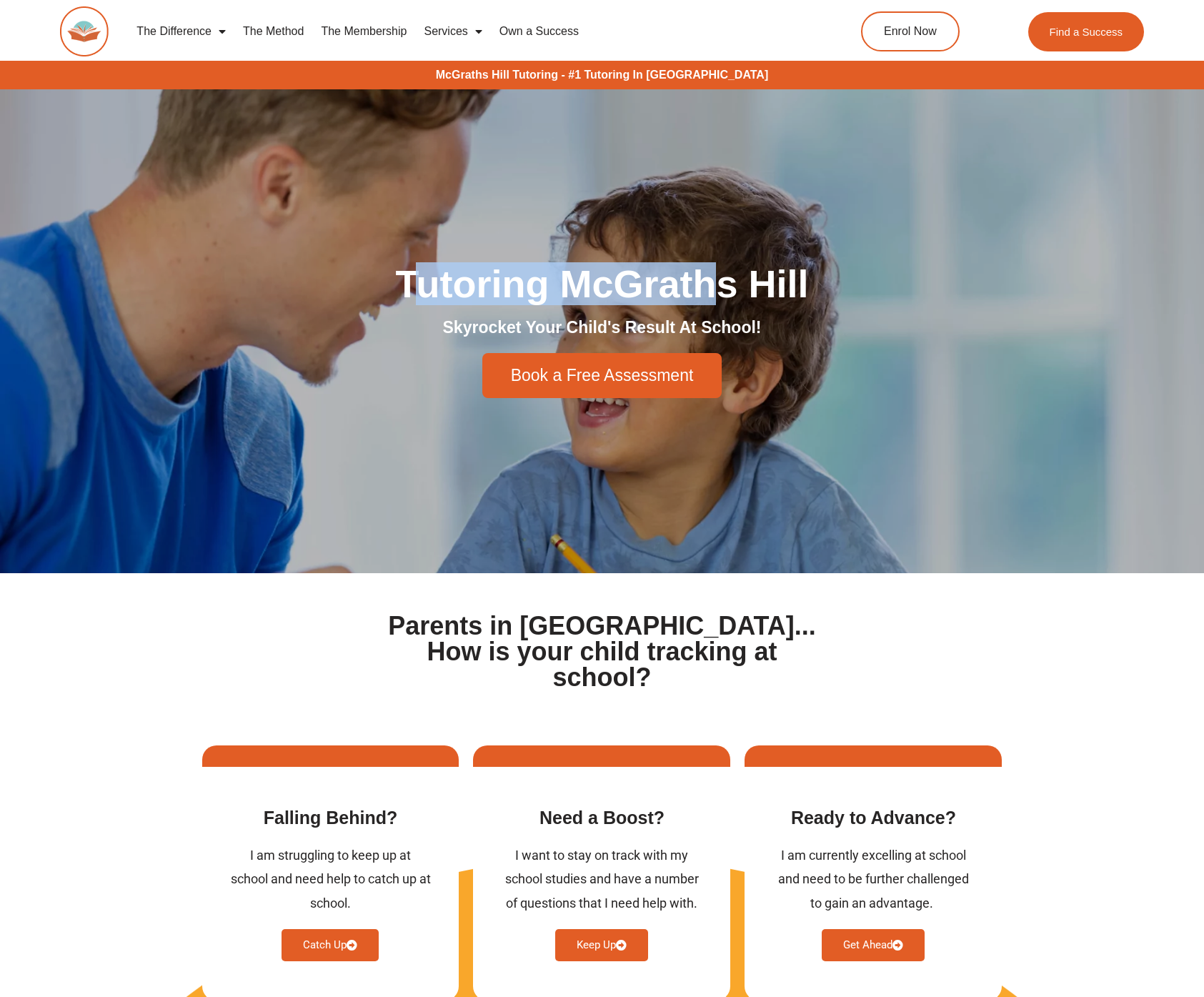
drag, startPoint x: 423, startPoint y: 299, endPoint x: 720, endPoint y: 286, distance: 297.3
click at [720, 286] on h1 "Tutoring McGraths Hill" at bounding box center [602, 283] width 800 height 38
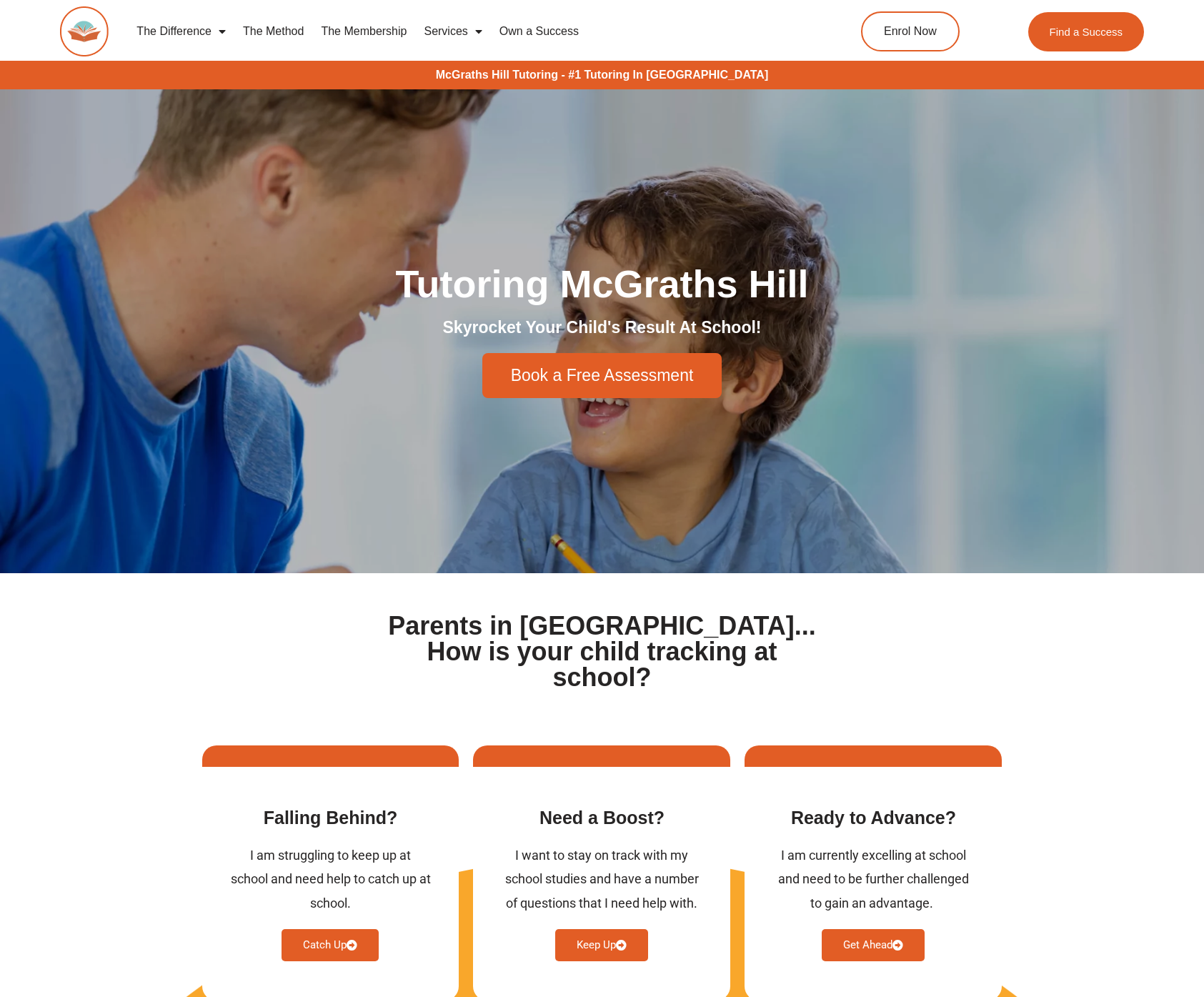
click at [807, 278] on h1 "Tutoring McGraths Hill" at bounding box center [602, 283] width 800 height 38
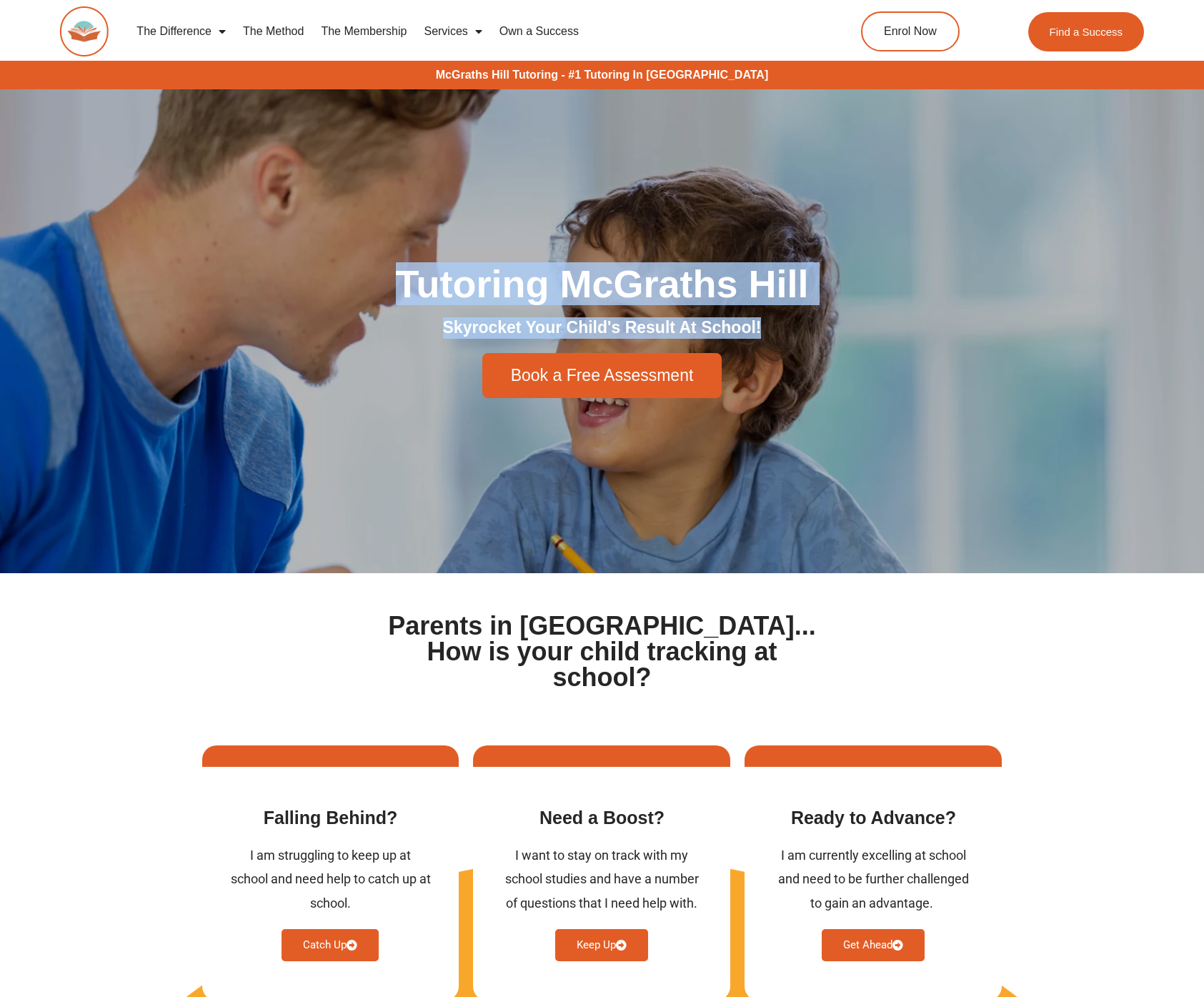
drag, startPoint x: 419, startPoint y: 284, endPoint x: 808, endPoint y: 329, distance: 391.6
click at [808, 329] on div "Tutoring McGraths Hill Skyrocket Your Child's Result At School! Book a Free Ass…" at bounding box center [603, 331] width 815 height 148
click at [333, 212] on div "Tutoring McGraths Hill Skyrocket Your Child's Result At School! Book a Free Ass…" at bounding box center [603, 331] width 815 height 484
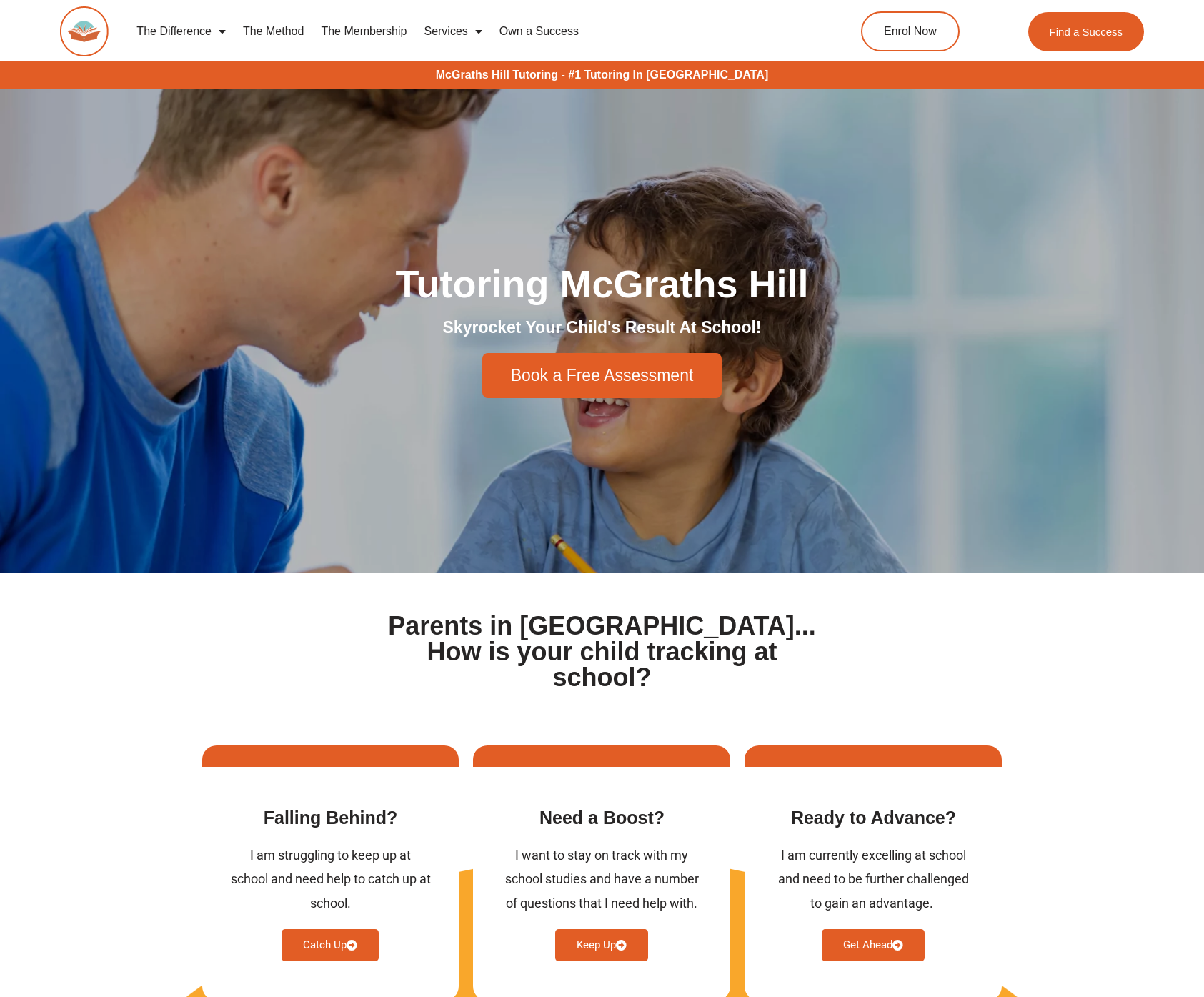
click at [809, 355] on div "Tutoring McGraths Hill Skyrocket Your Child's Result At School! Book a Free Ass…" at bounding box center [603, 331] width 815 height 148
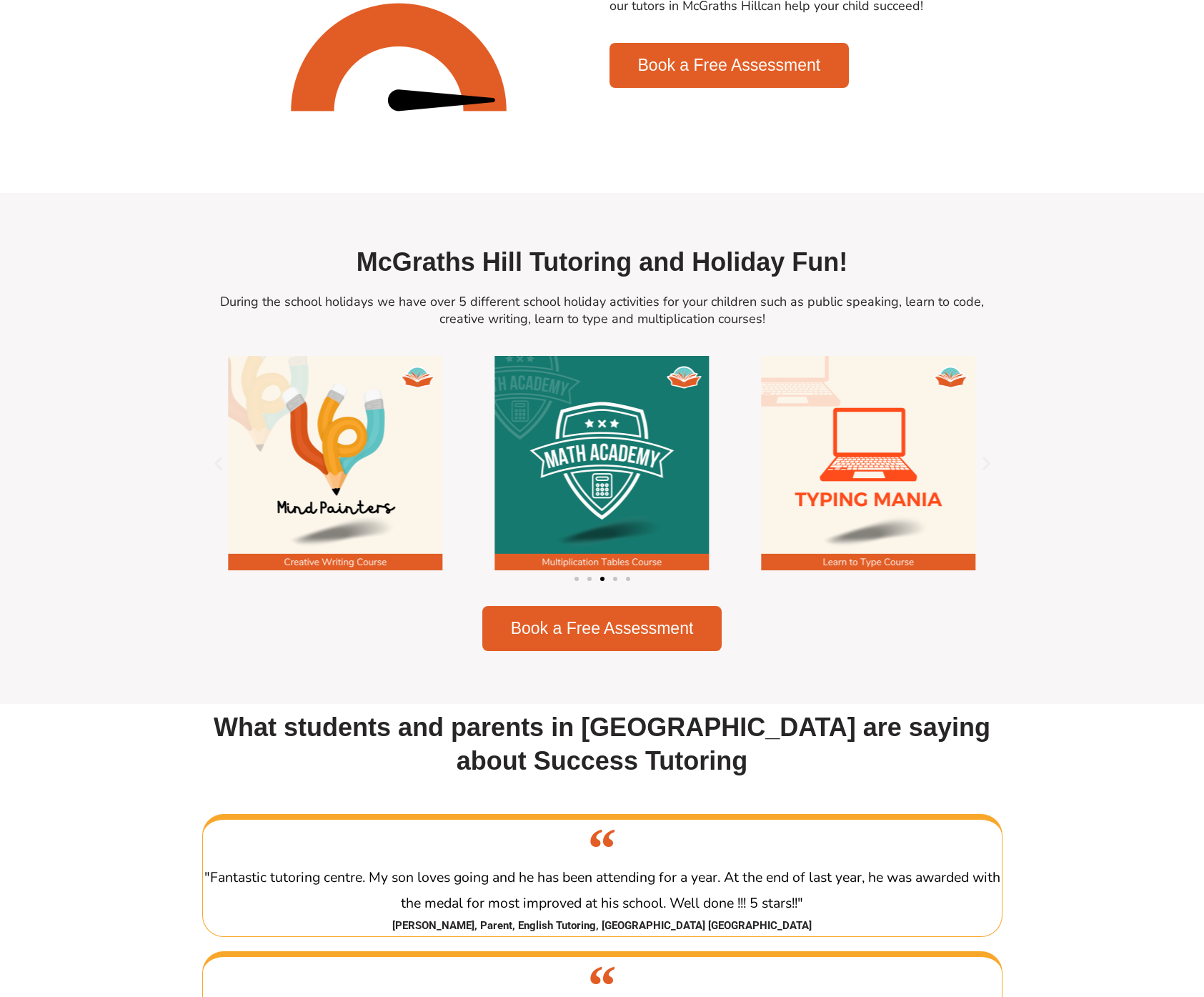
scroll to position [1406, 0]
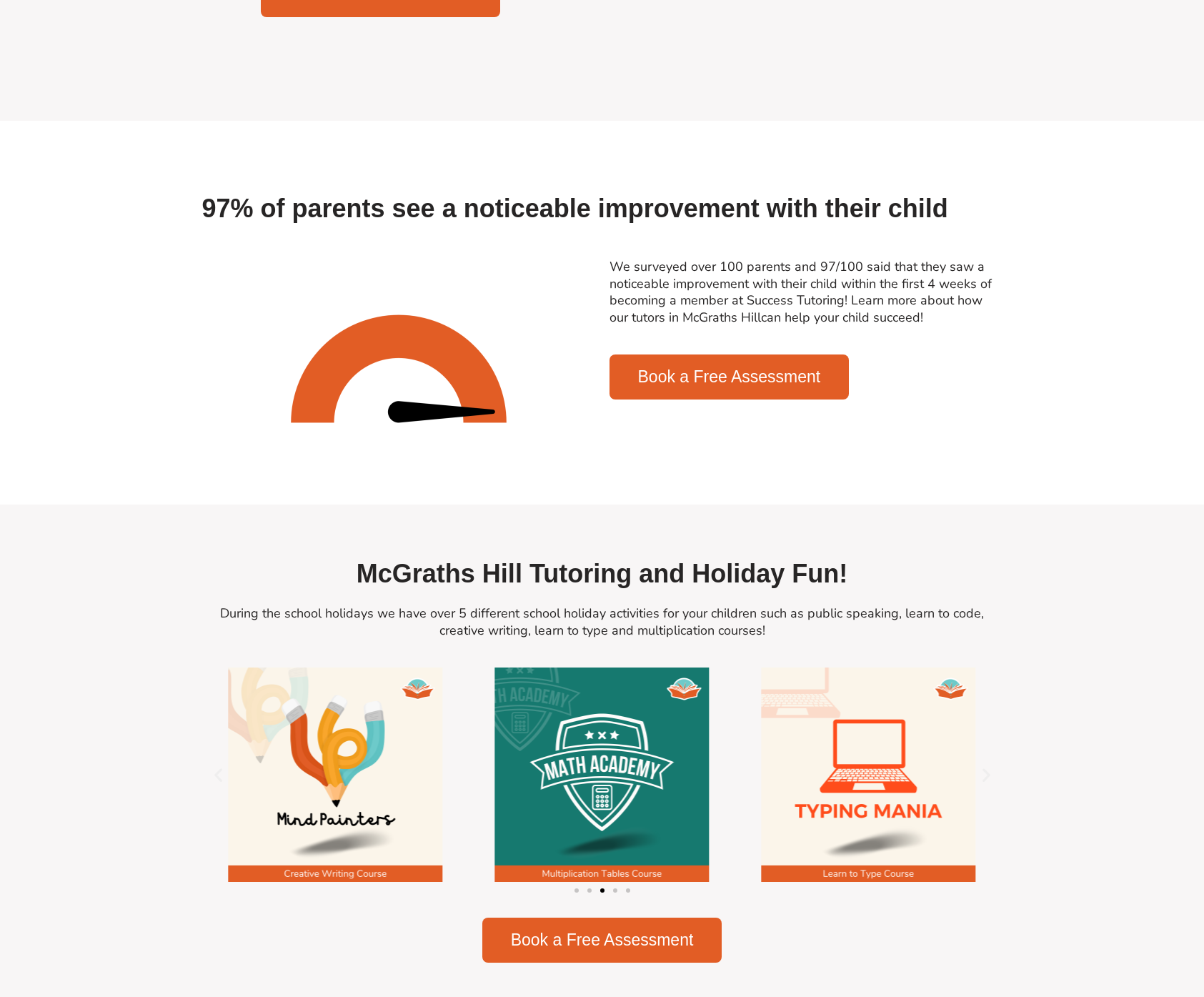
click at [777, 414] on div at bounding box center [806, 445] width 393 height 64
click at [772, 369] on span "Book a Free Assessment" at bounding box center [729, 377] width 183 height 17
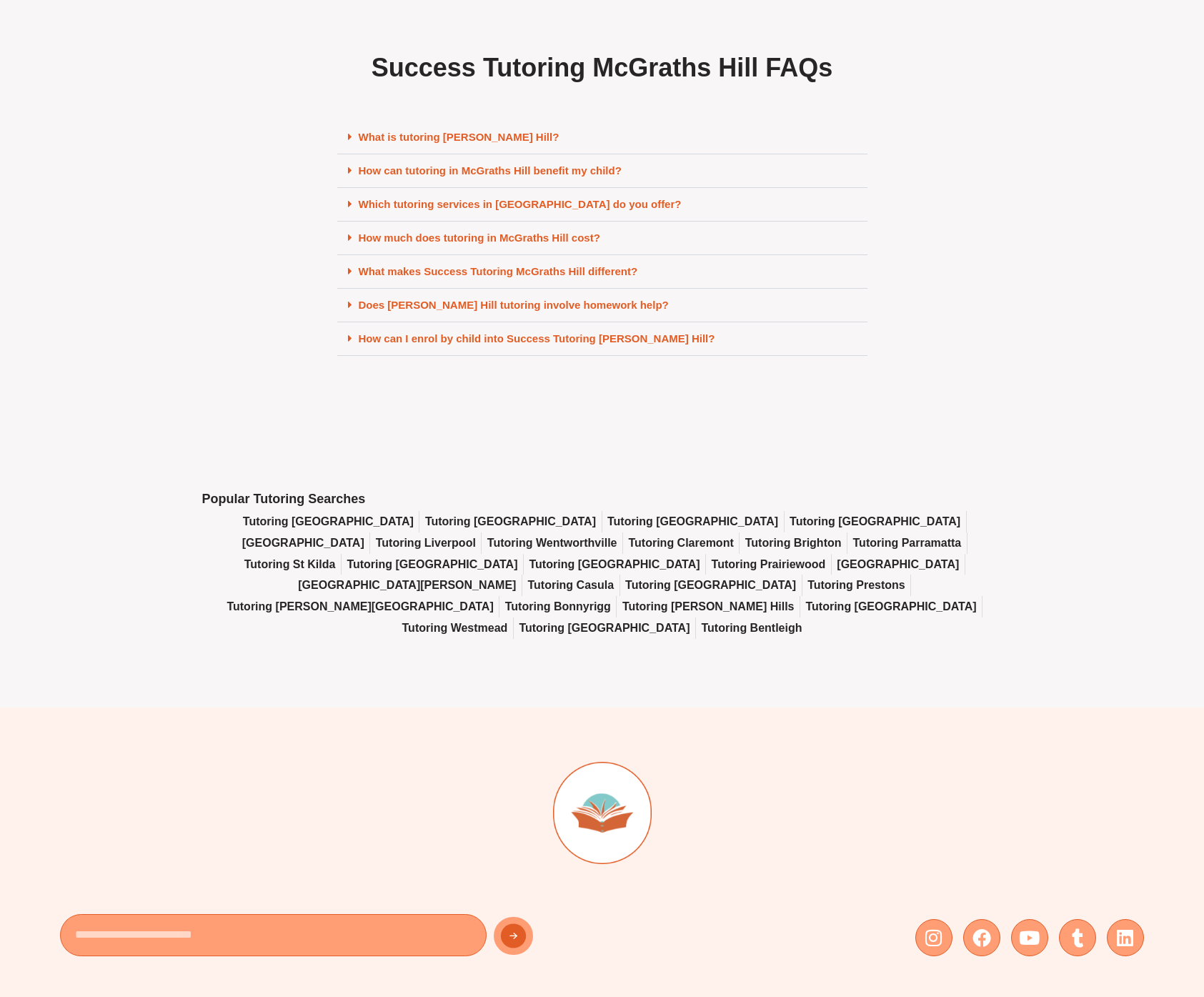
scroll to position [6330, 0]
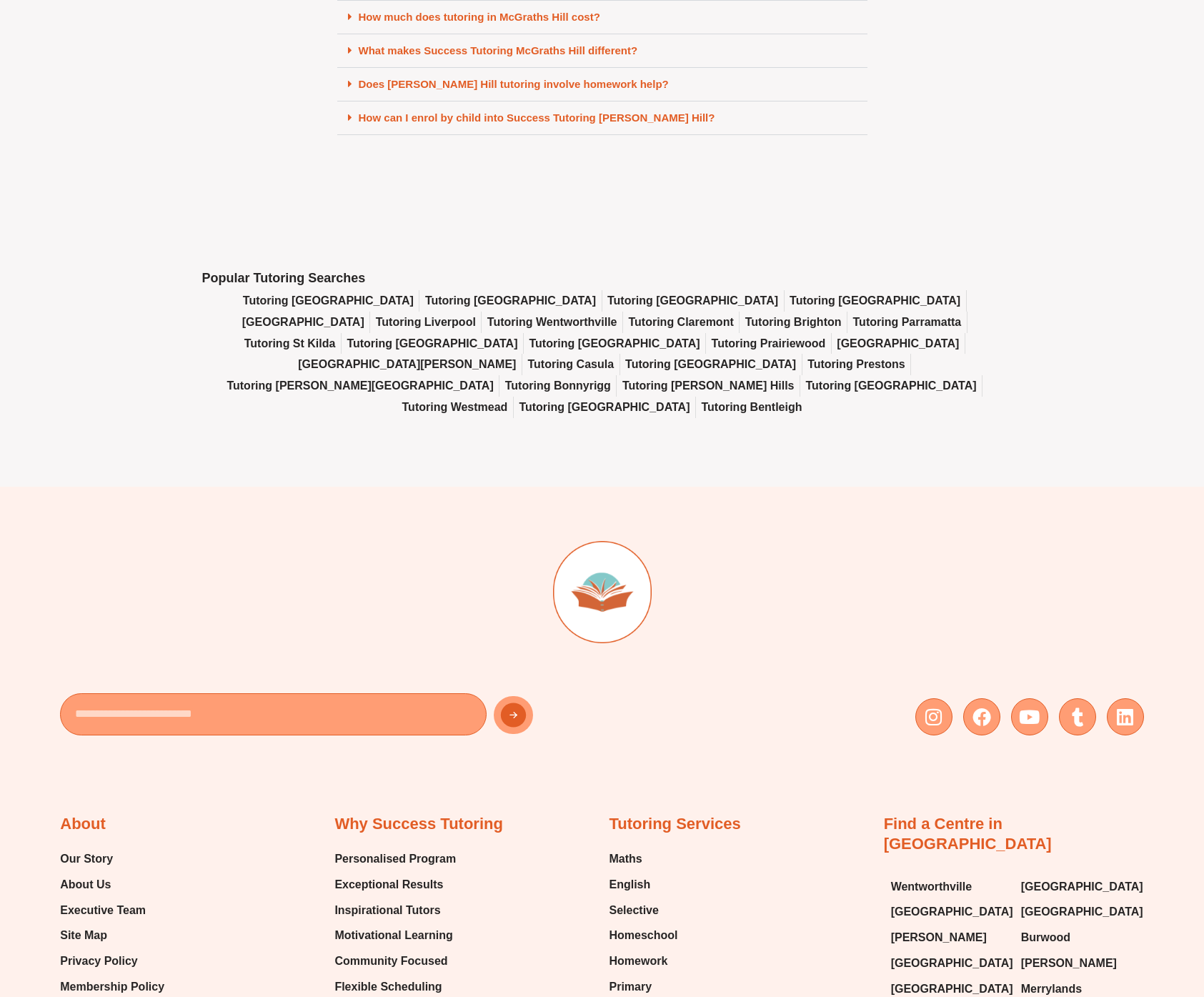
click at [759, 459] on div "Popular Tutoring Searches Tutoring Sydney Tutoring Perth Tutoring Melbourne Tut…" at bounding box center [603, 343] width 815 height 286
click at [344, 290] on span "Tutoring [GEOGRAPHIC_DATA]" at bounding box center [328, 300] width 170 height 21
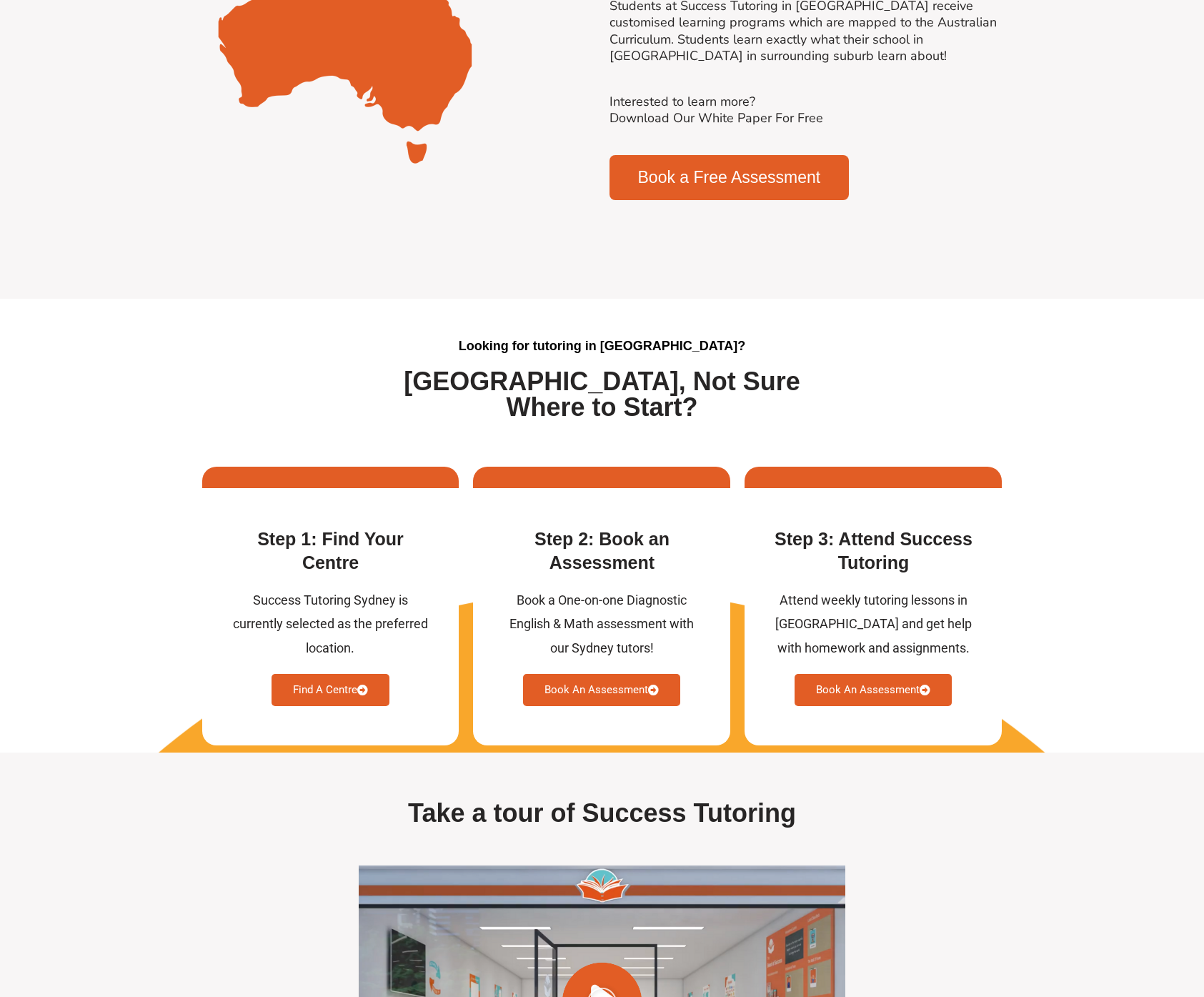
scroll to position [2971, 0]
